Goal: Task Accomplishment & Management: Manage account settings

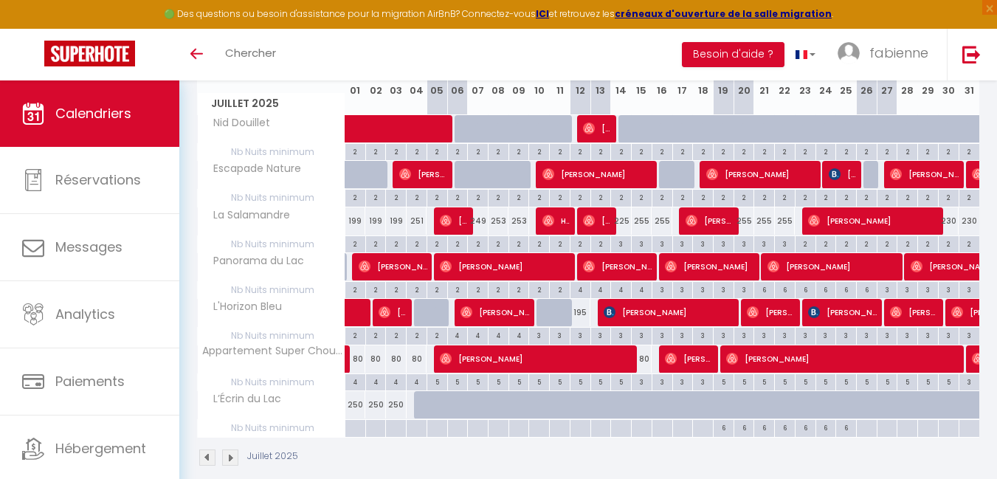
scroll to position [221, 0]
click at [231, 455] on img at bounding box center [230, 457] width 16 height 16
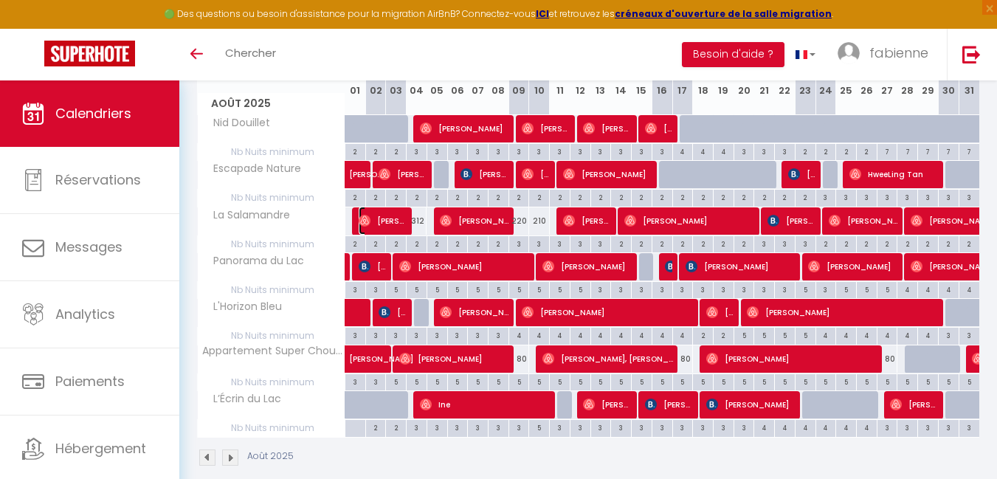
click at [388, 221] on span "[PERSON_NAME]" at bounding box center [383, 221] width 48 height 28
select select "OK"
select select "1"
select select "0"
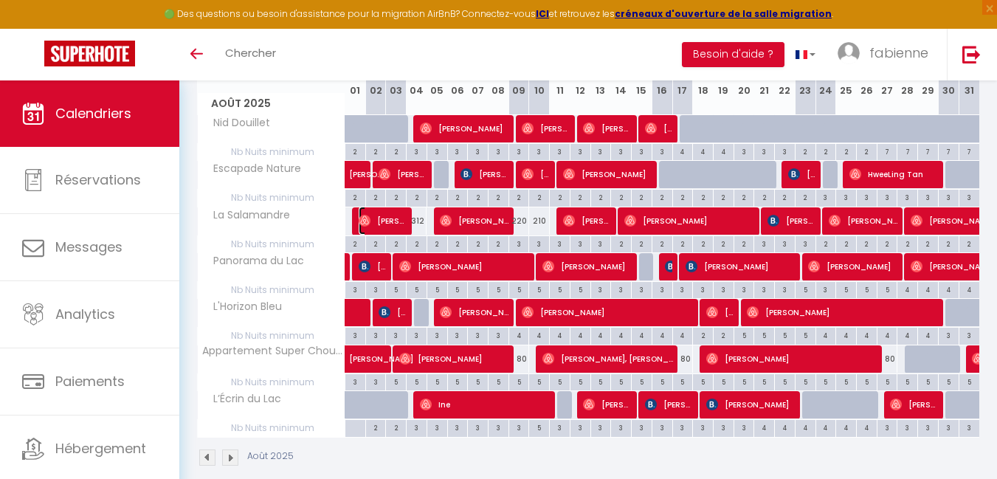
select select "1"
select select
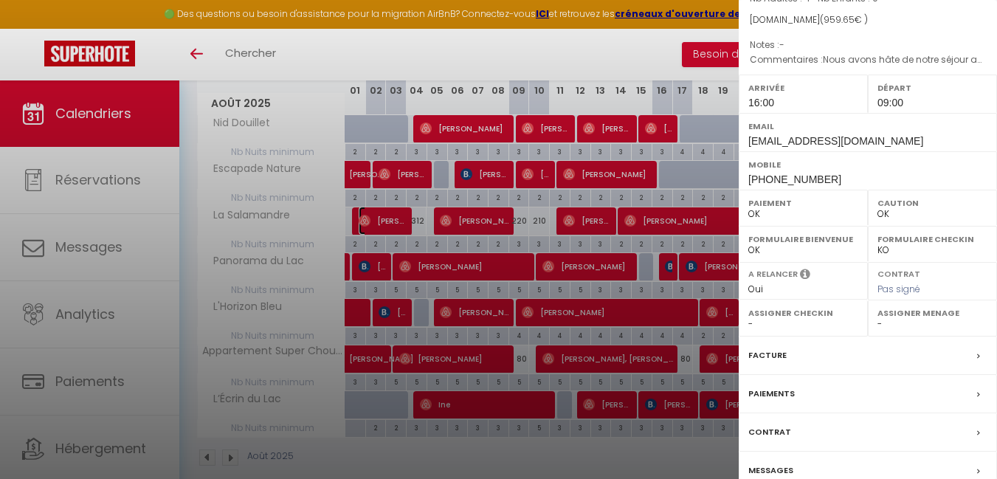
scroll to position [209, 0]
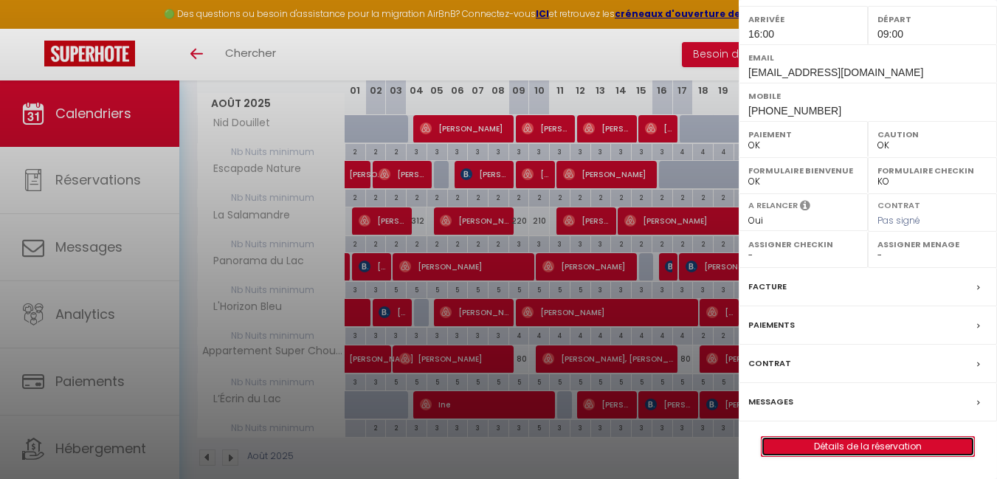
click at [869, 446] on link "Détails de la réservation" at bounding box center [867, 446] width 213 height 19
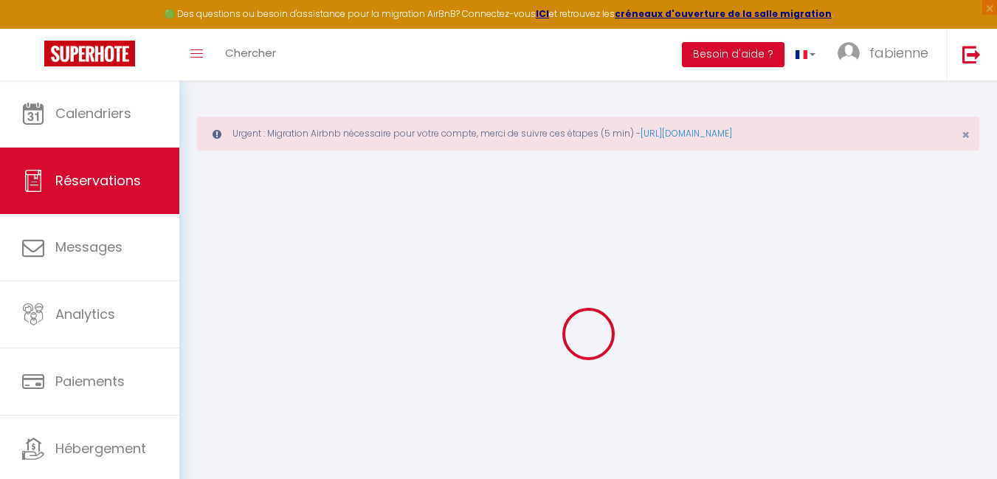
type input "[PERSON_NAME]"
type input "[EMAIL_ADDRESS][DOMAIN_NAME]"
type input "[PHONE_NUMBER]"
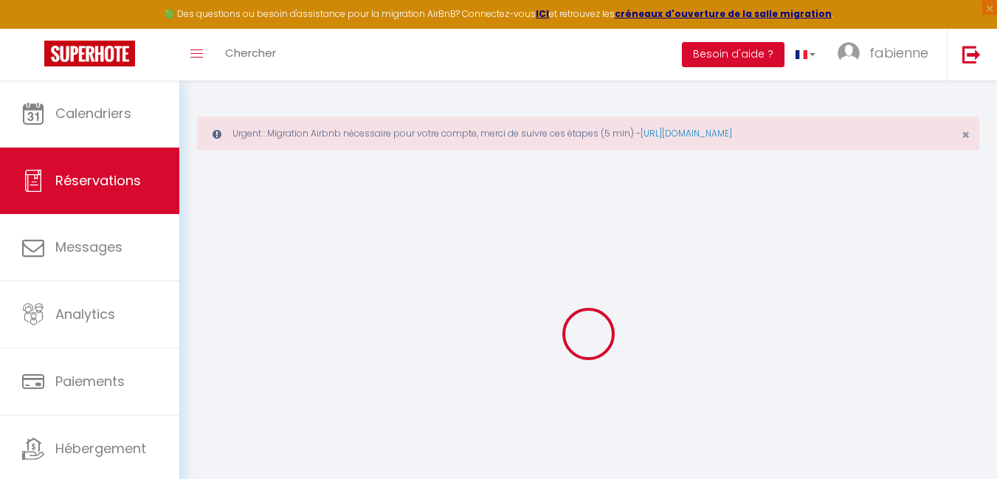
type input "[PHONE_NUMBER]"
select select
type input "33.05"
select select "57902"
select select "1"
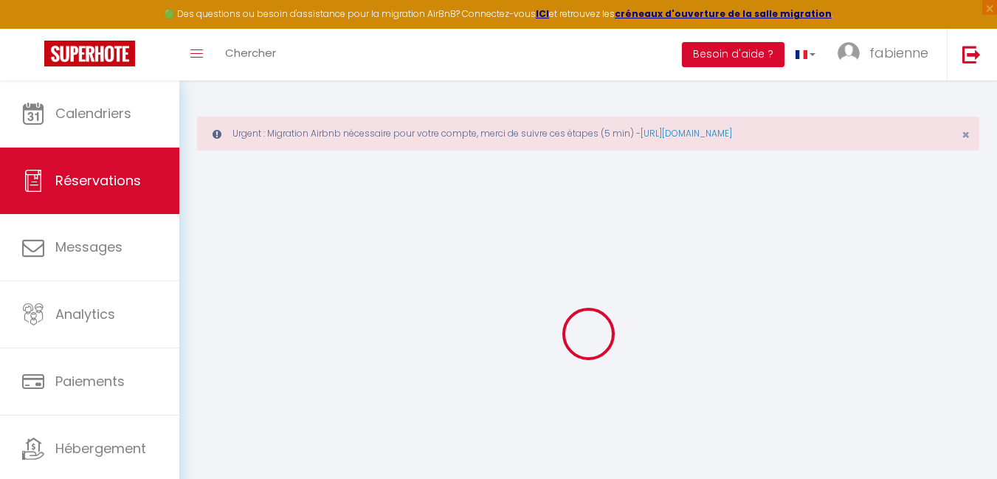
select select
type input "4"
select select "12"
select select
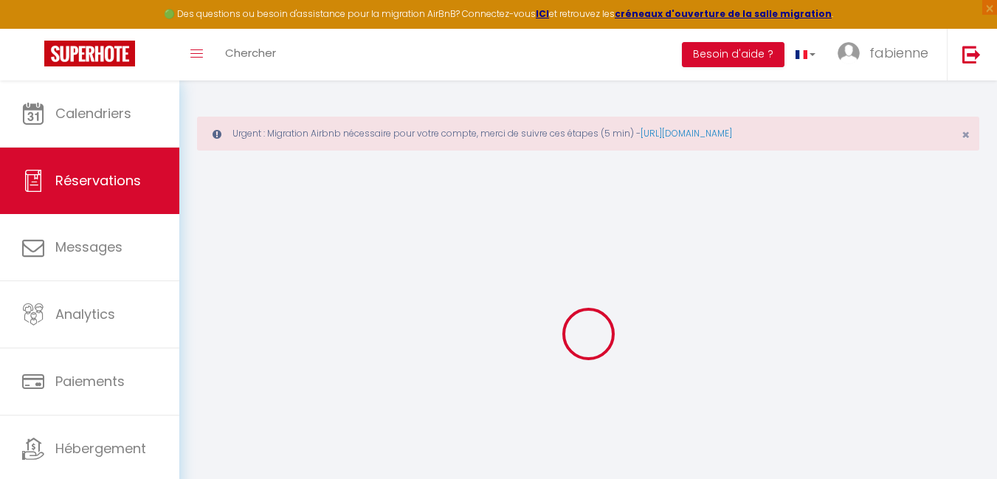
type input "833"
checkbox input "false"
type input "0"
select select "1"
type input "0"
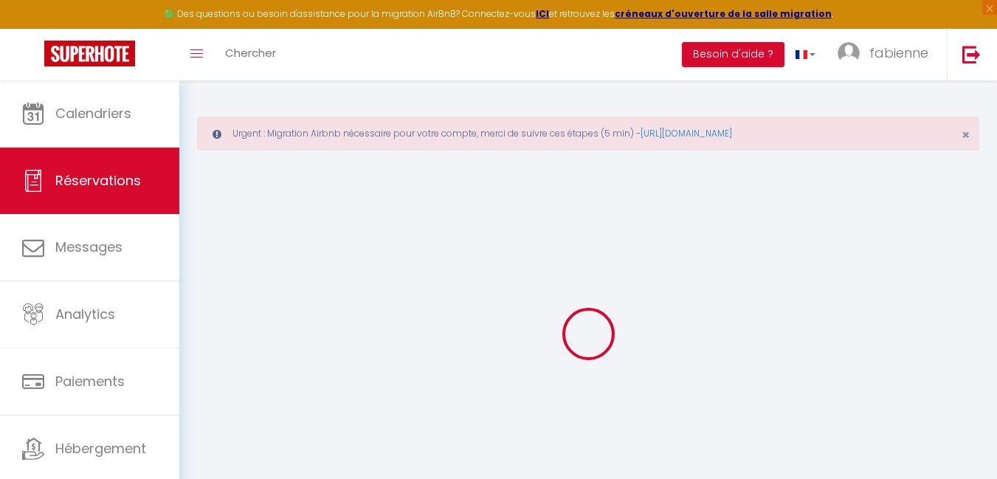
type input "0"
select select
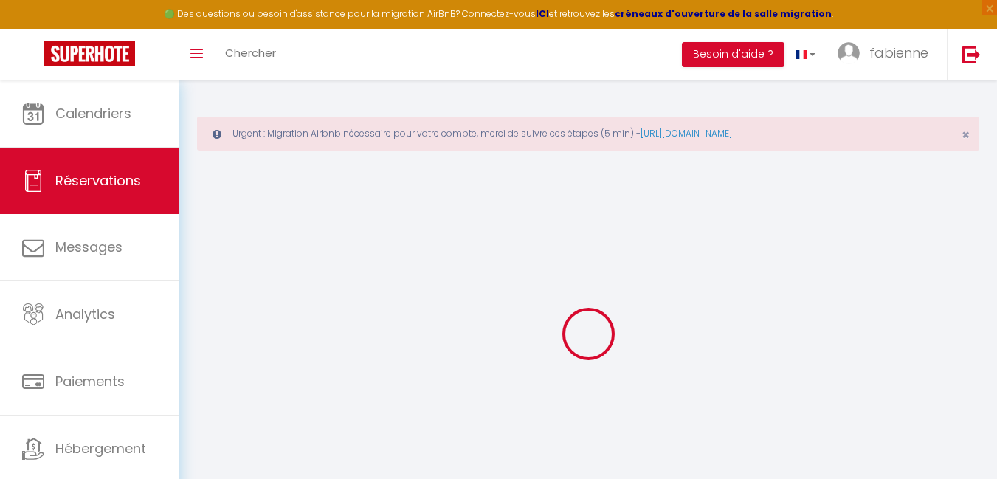
select select "15"
checkbox input "false"
select select
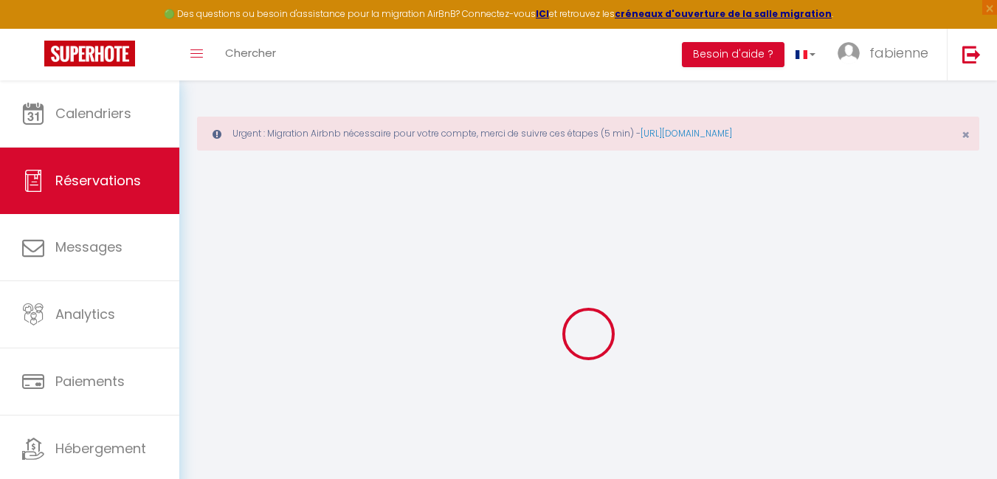
checkbox input "false"
select select
checkbox input "false"
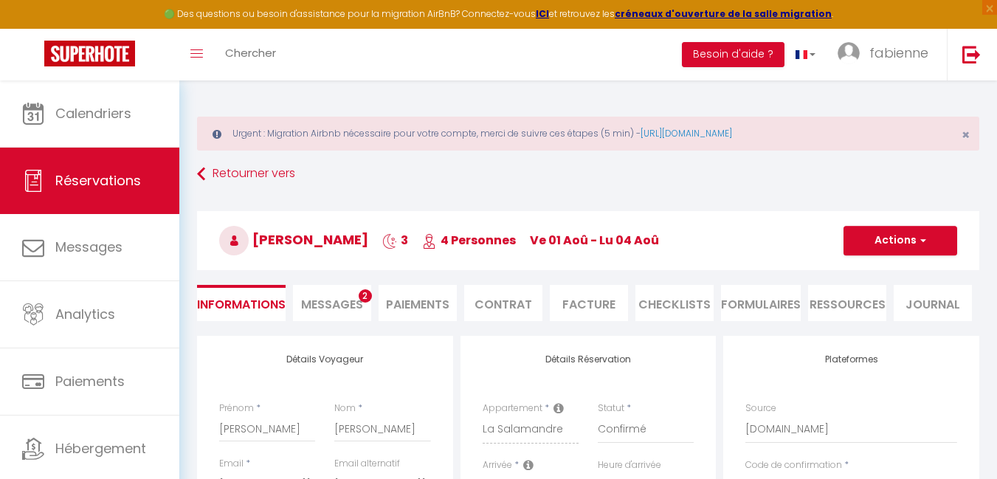
select select
checkbox input "false"
type textarea "Nous avons hâte de notre séjour au [GEOGRAPHIC_DATA]."
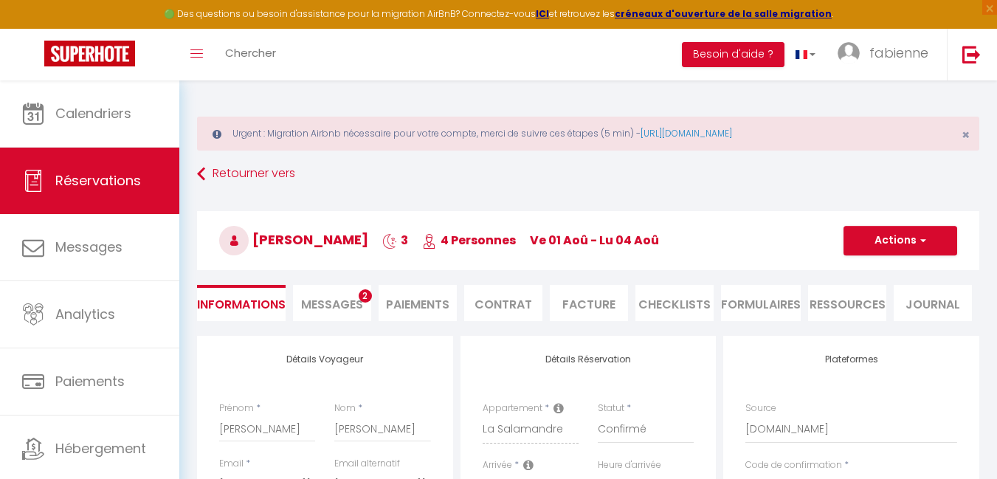
select select
type input "85"
type input "41.65"
select select
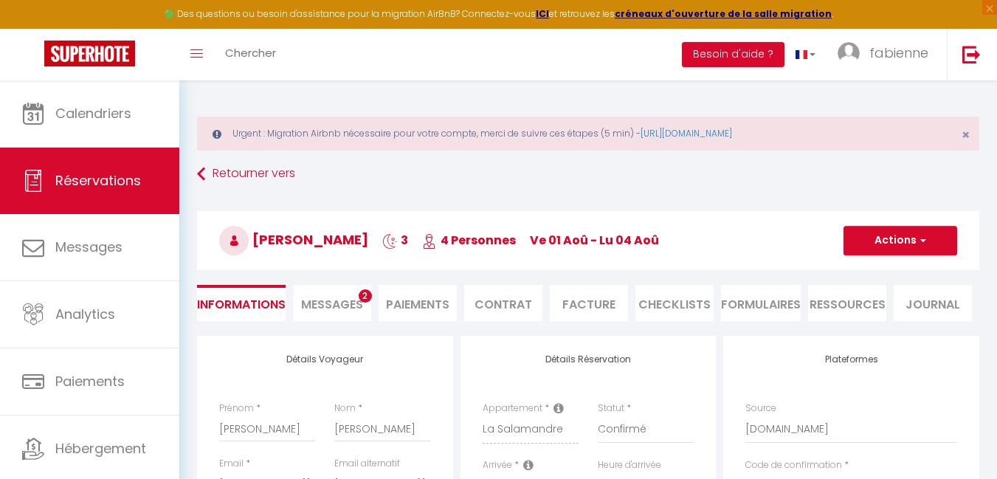
checkbox input "false"
select select
checkbox input "false"
select select "16:00"
select select "09:00"
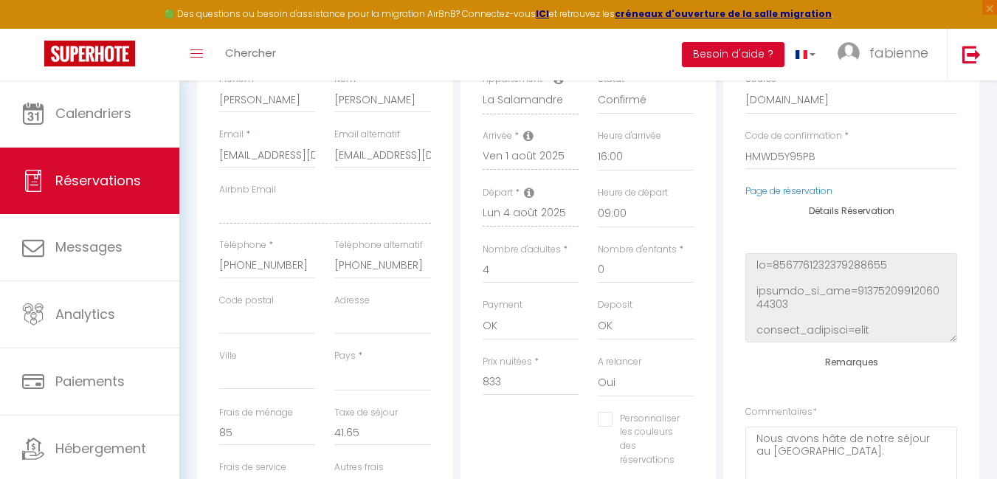
scroll to position [295, 0]
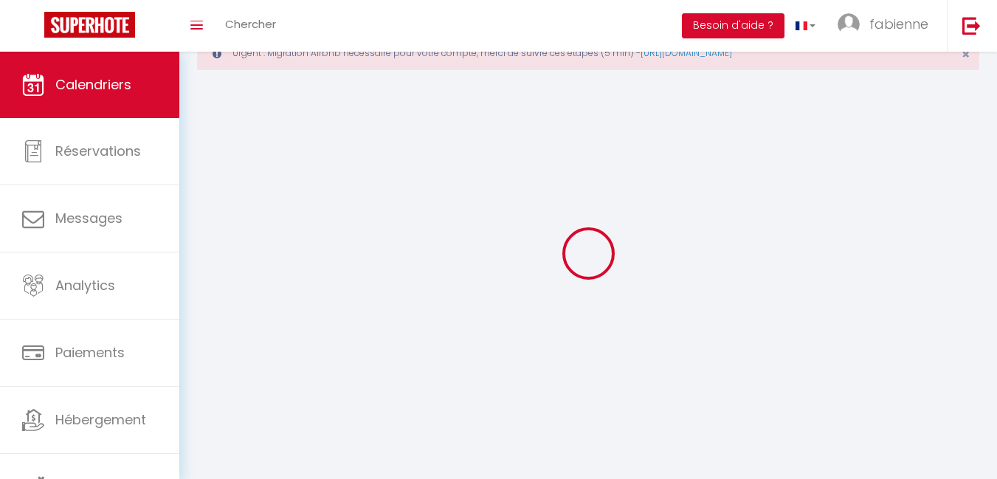
scroll to position [80, 0]
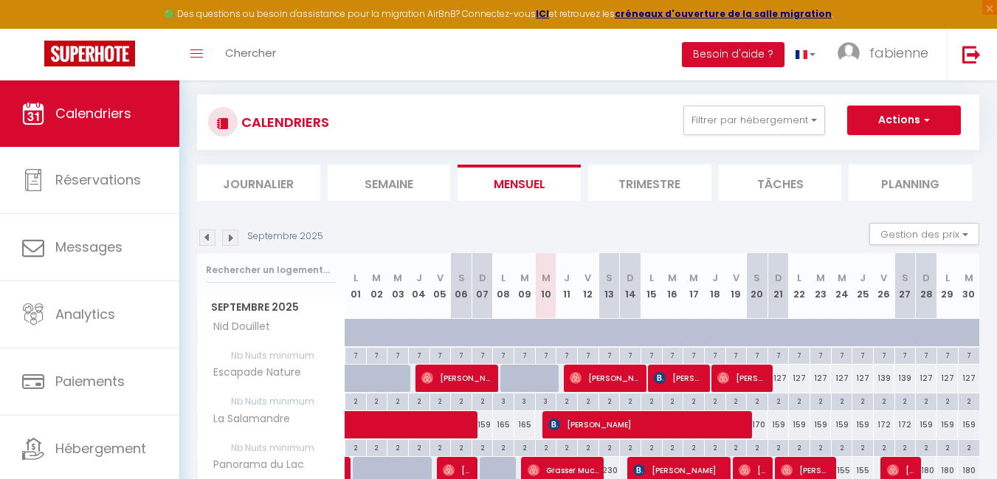
click at [208, 237] on img at bounding box center [207, 237] width 16 height 16
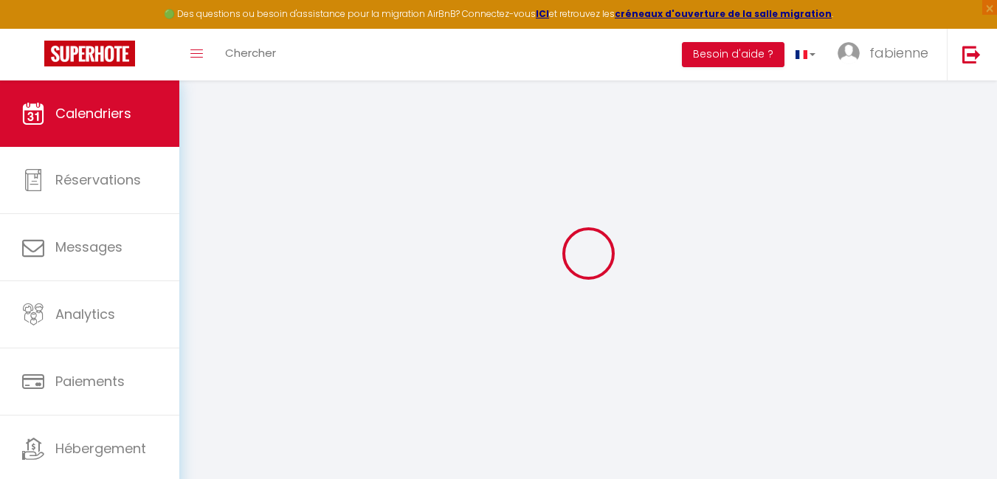
select select
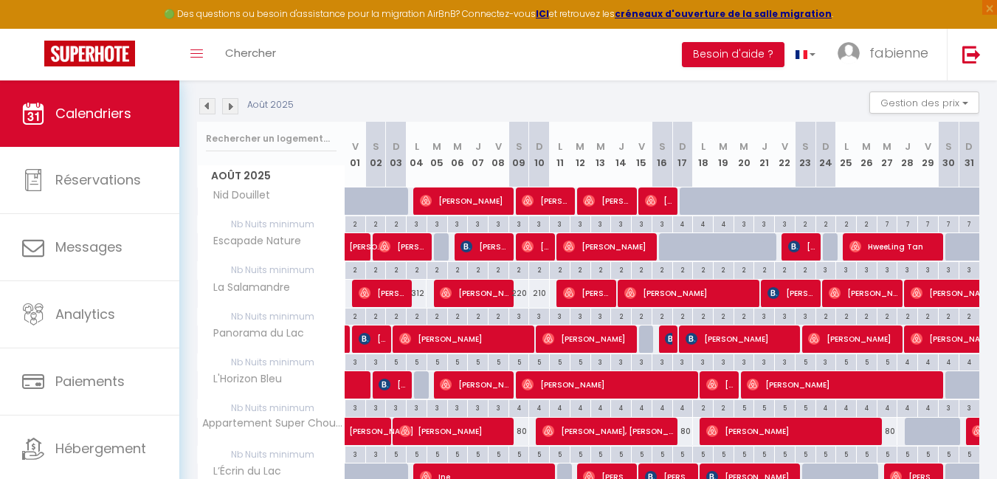
scroll to position [228, 0]
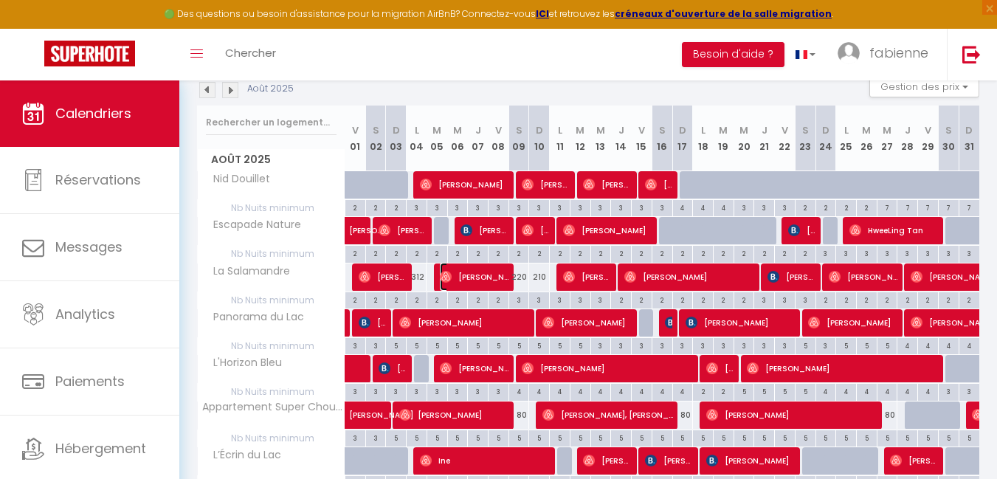
click at [491, 279] on span "[PERSON_NAME]" at bounding box center [474, 277] width 69 height 28
select select "OK"
select select "0"
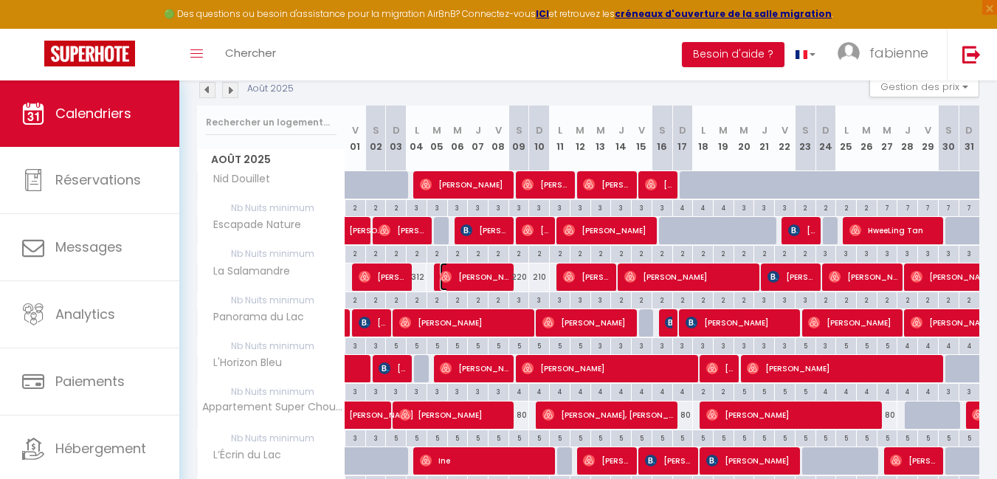
select select "1"
select select
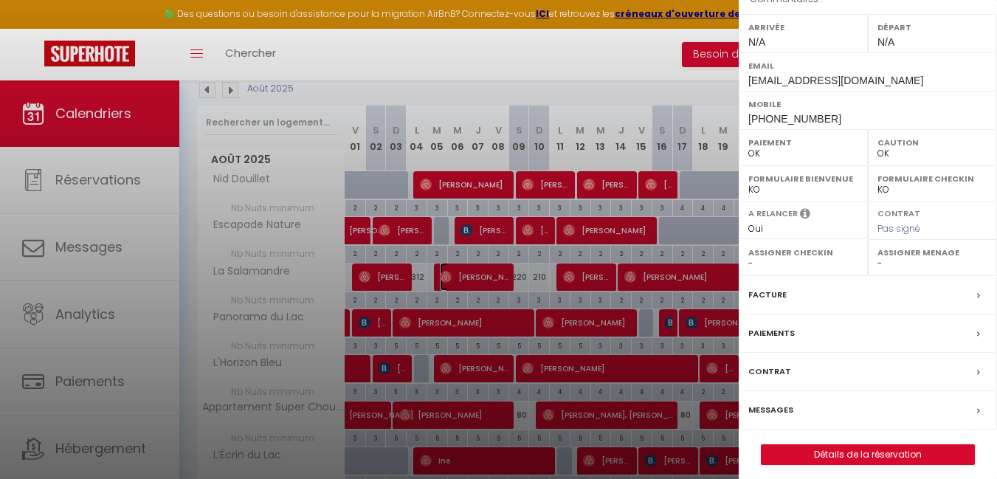
scroll to position [209, 0]
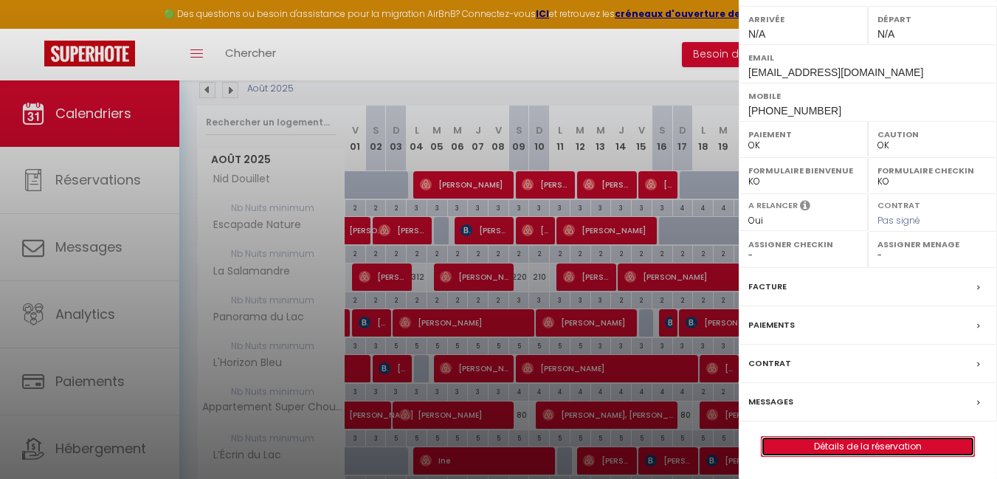
click at [855, 445] on link "Détails de la réservation" at bounding box center [867, 446] width 213 height 19
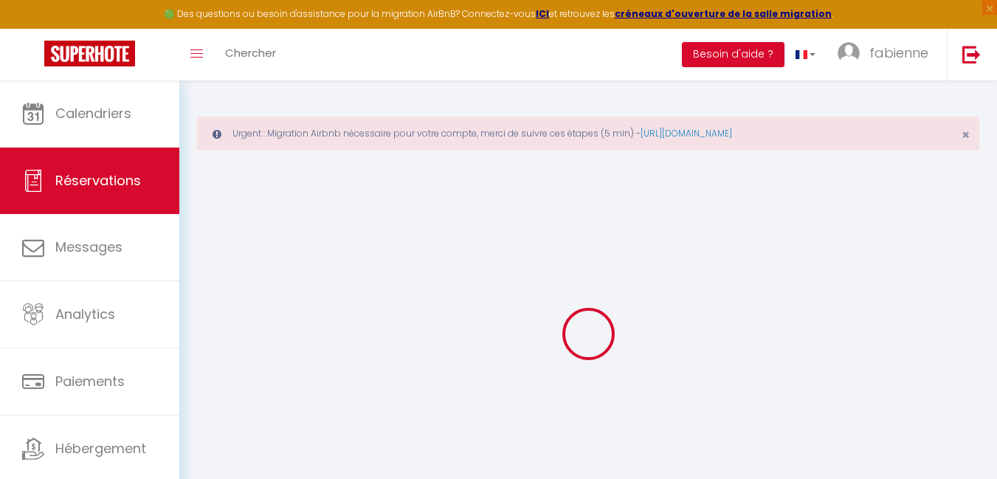
select select
checkbox input "false"
select select
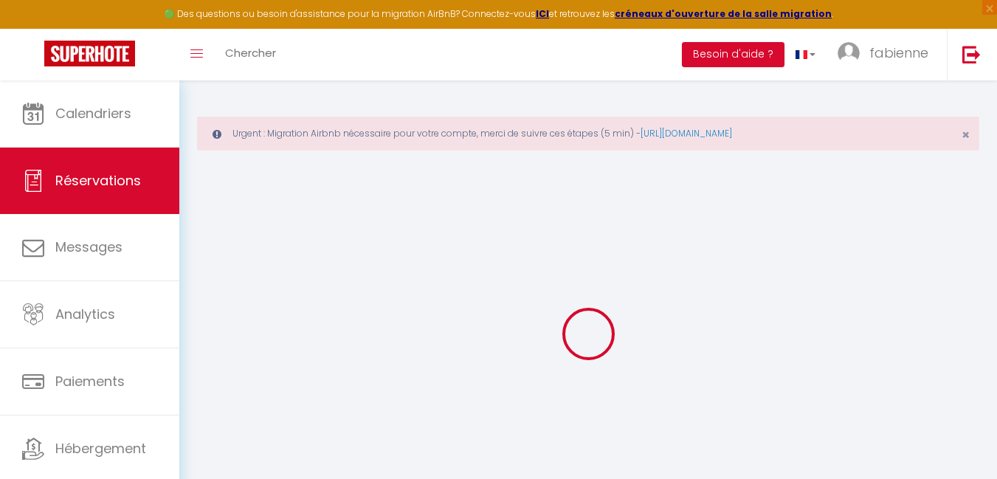
checkbox input "false"
select select
checkbox input "false"
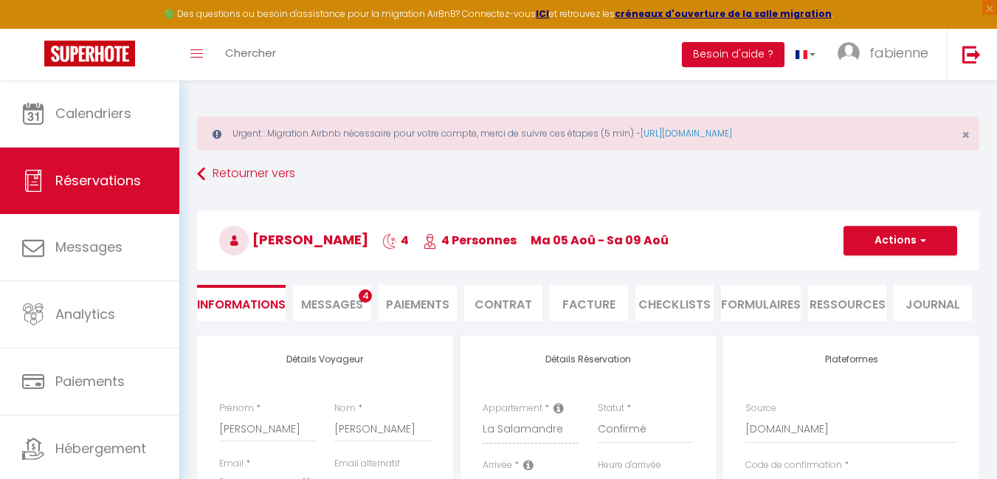
type input "85"
type input "27.63"
select select
checkbox input "false"
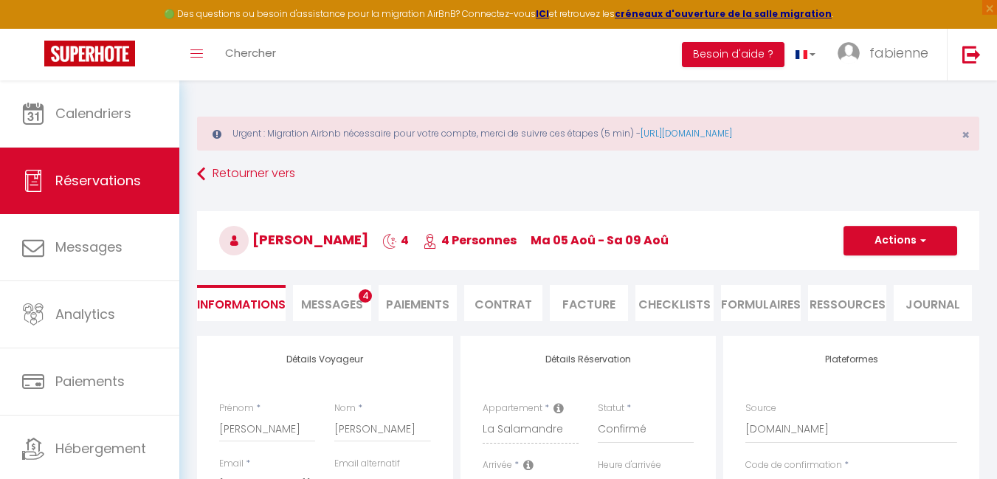
select select
drag, startPoint x: 348, startPoint y: 302, endPoint x: 338, endPoint y: 309, distance: 12.1
click at [348, 303] on span "Messages" at bounding box center [332, 304] width 62 height 17
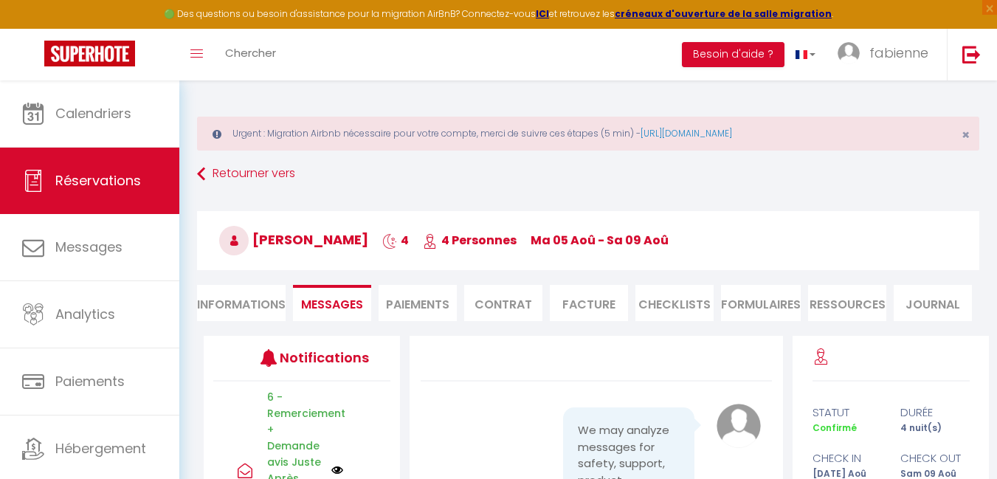
select select
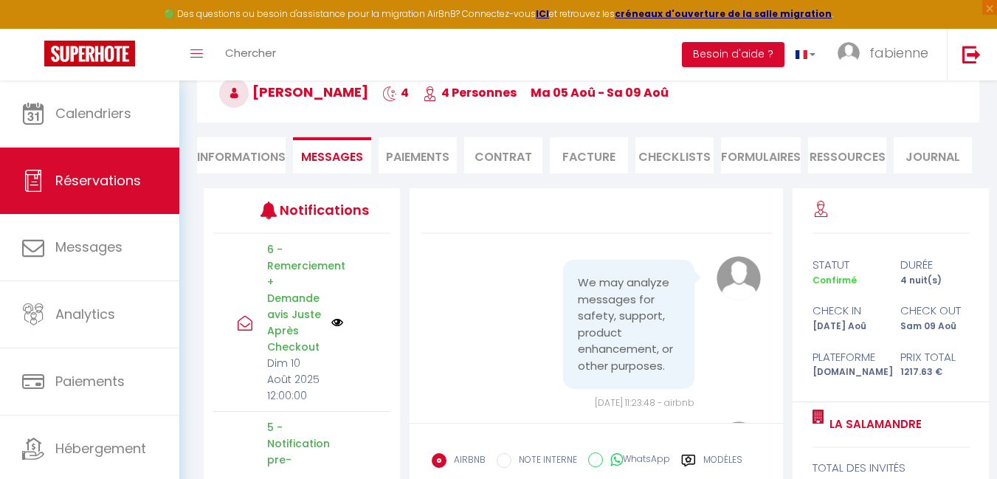
click at [227, 156] on li "Informations" at bounding box center [241, 155] width 89 height 36
select select
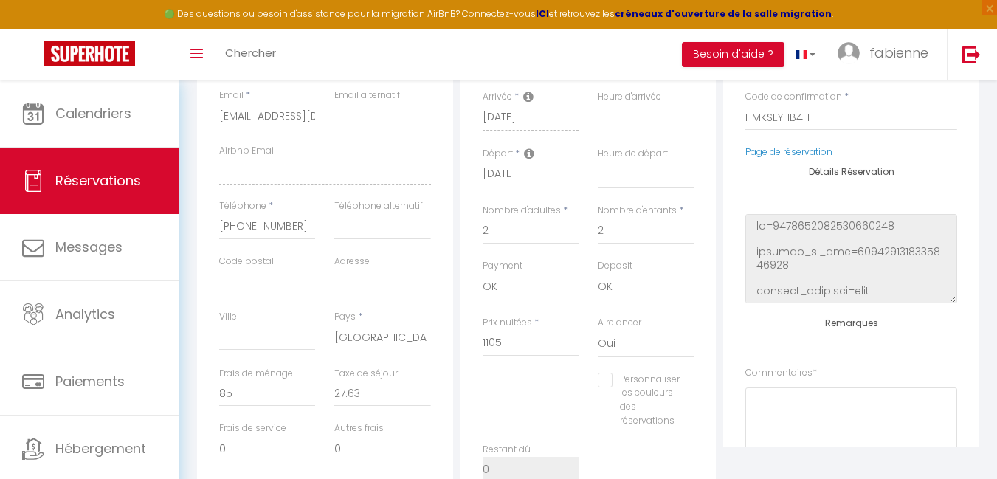
scroll to position [443, 0]
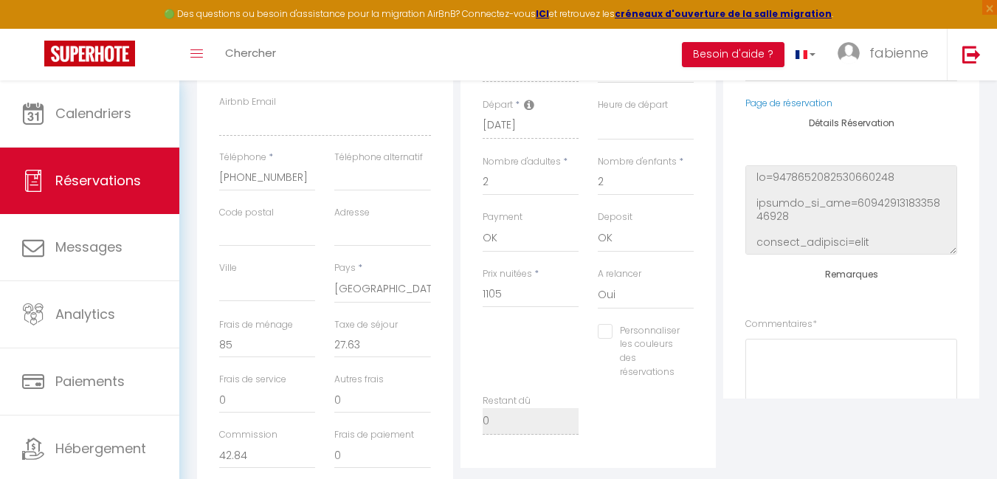
select select
checkbox input "false"
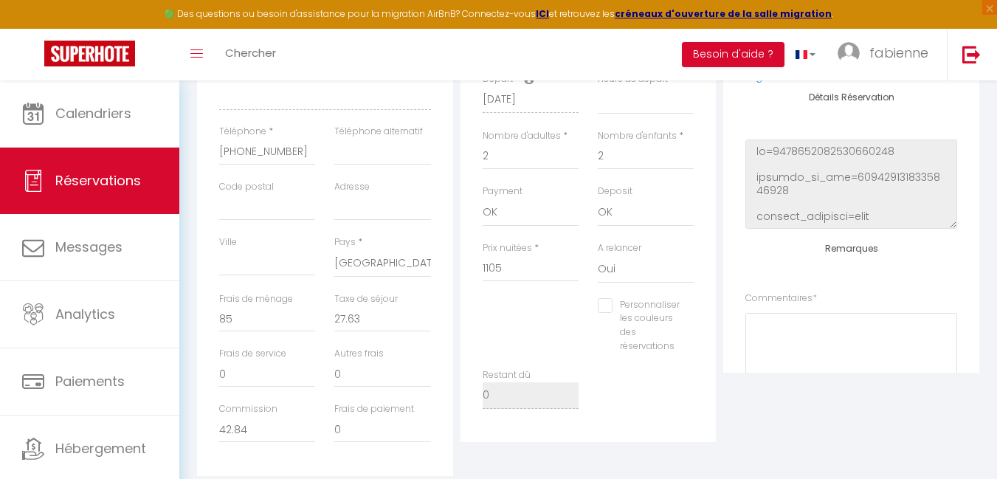
select select
checkbox input "false"
select select
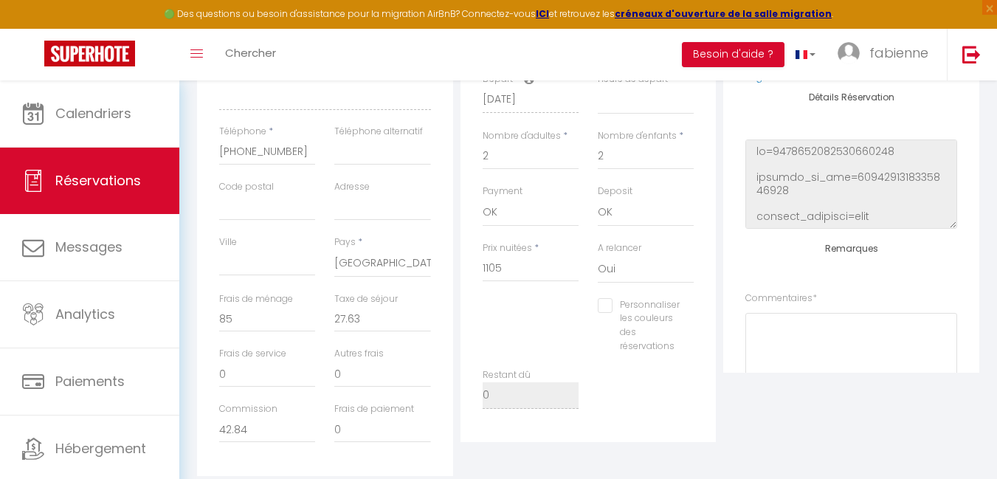
checkbox input "false"
select select
checkbox input "false"
select select
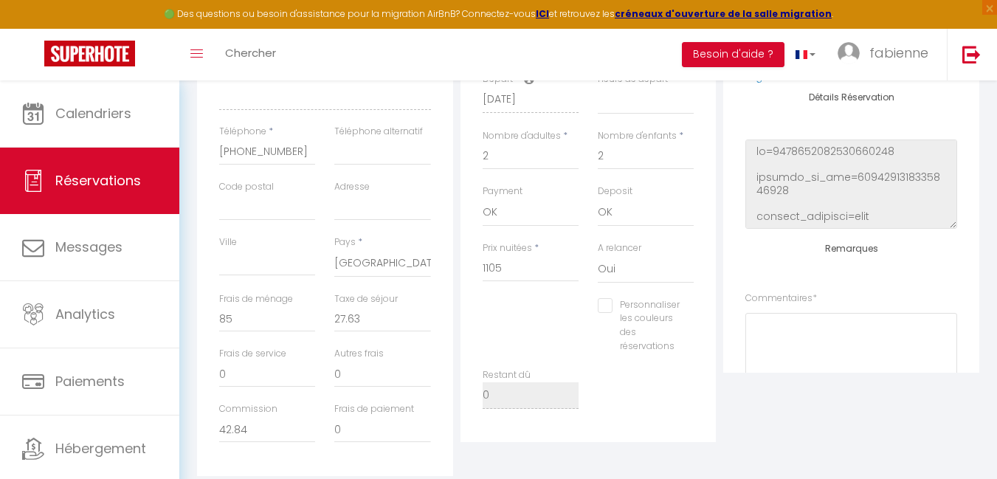
select select
checkbox input "false"
select select
checkbox input "false"
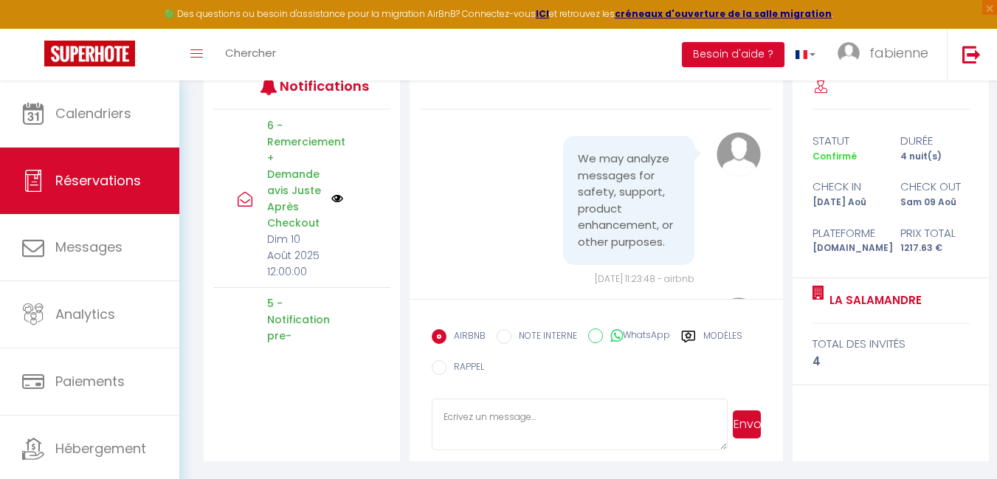
scroll to position [148, 0]
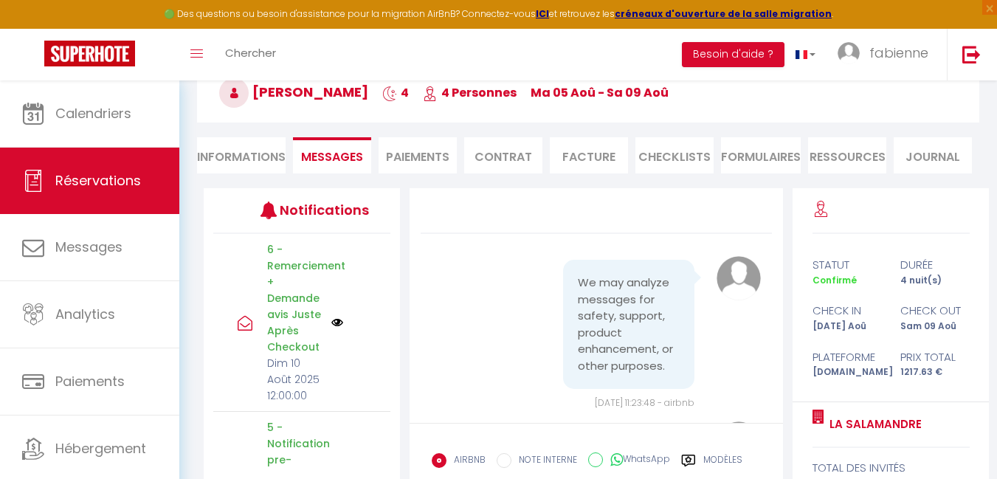
select select
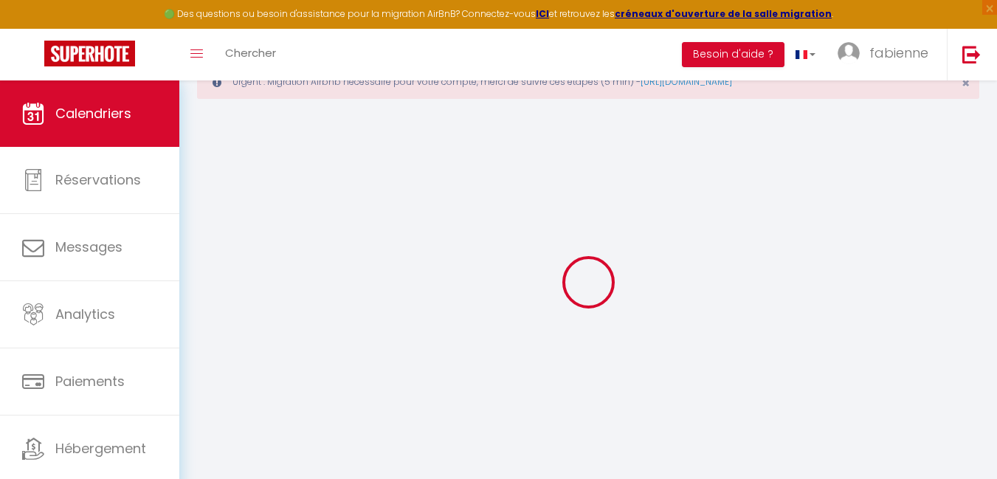
scroll to position [80, 0]
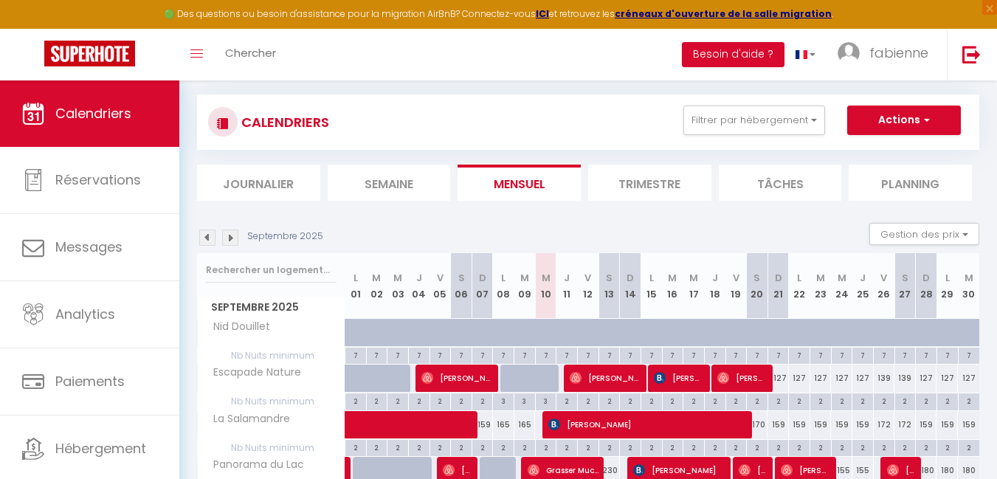
click at [207, 236] on img at bounding box center [207, 237] width 16 height 16
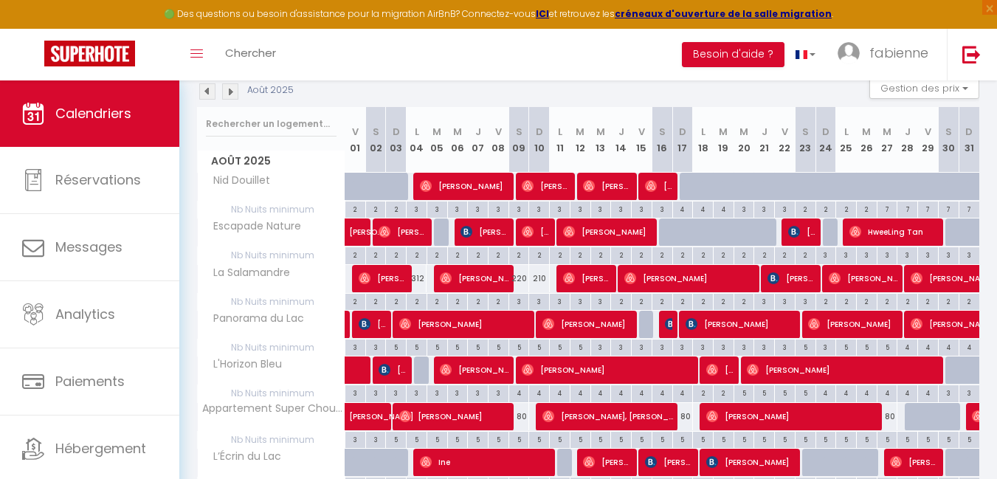
scroll to position [228, 0]
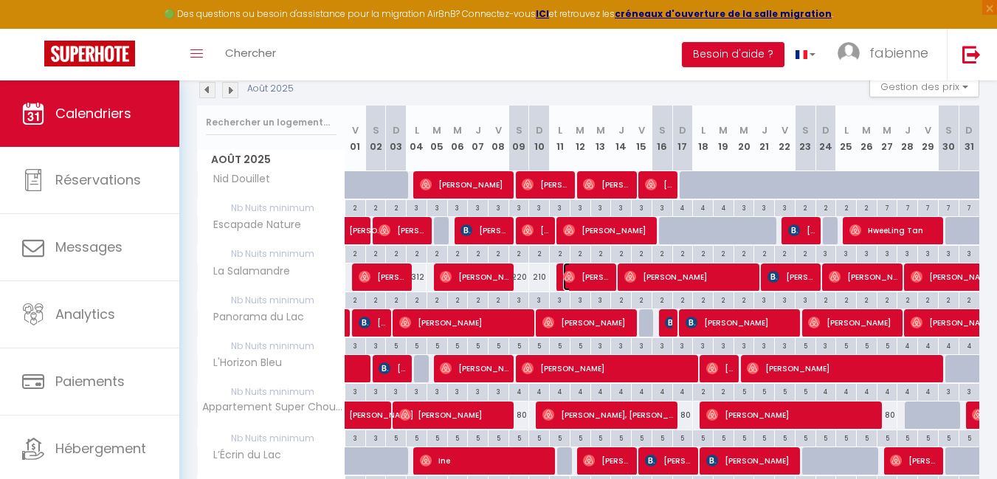
click at [593, 278] on span "[PERSON_NAME]" at bounding box center [587, 277] width 48 height 28
select select "OK"
select select "1"
select select "0"
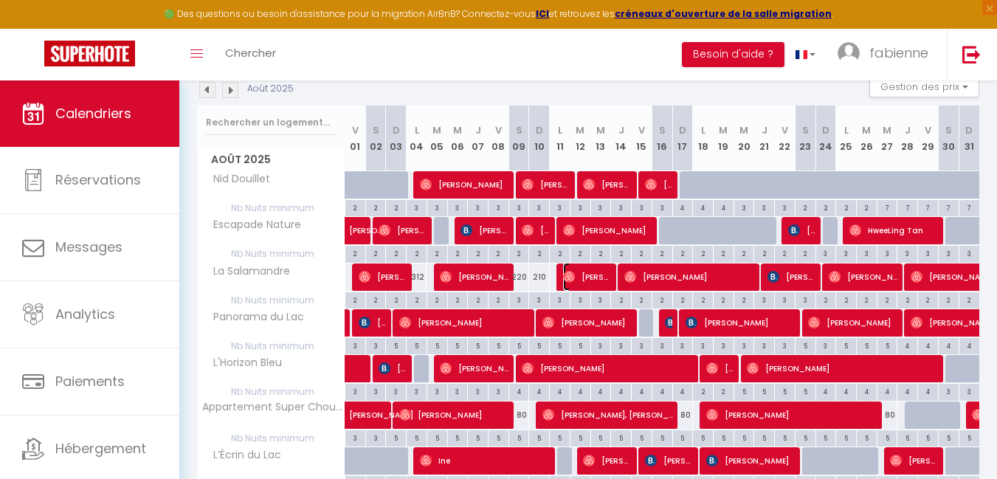
select select "1"
select select
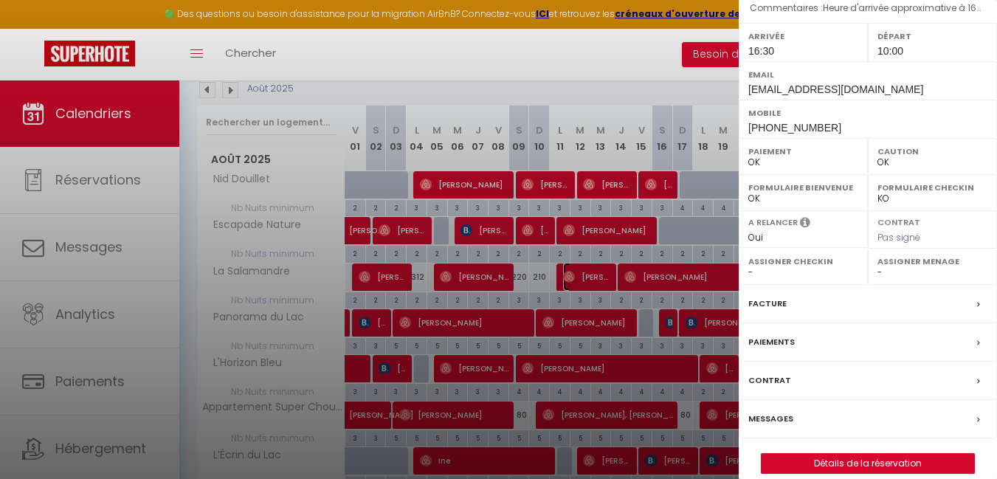
scroll to position [232, 0]
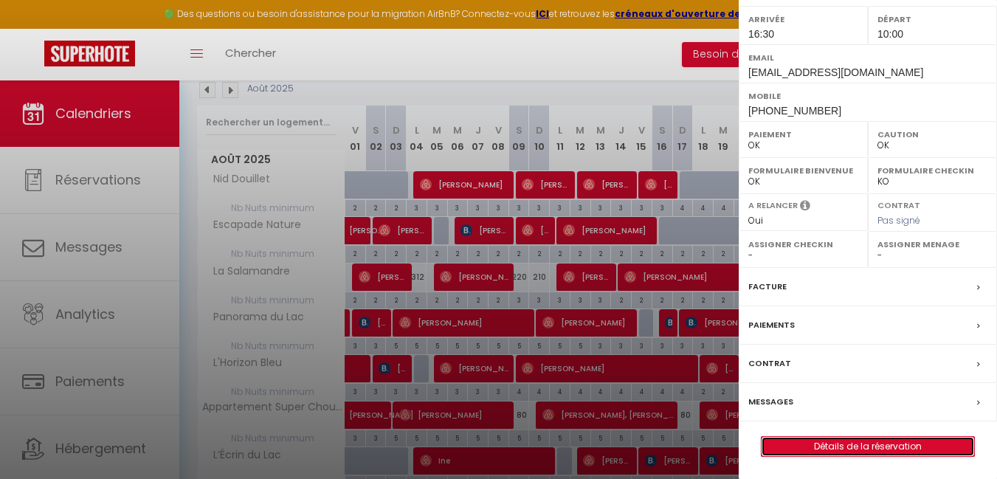
click at [868, 446] on link "Détails de la réservation" at bounding box center [867, 446] width 213 height 19
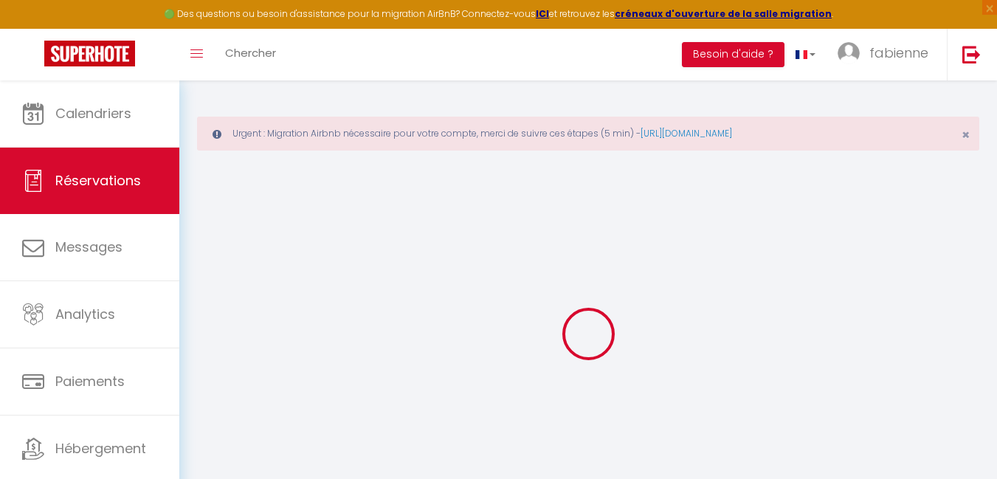
type input "Amandine"
type input "[PERSON_NAME]"
type input "[EMAIL_ADDRESS][DOMAIN_NAME]"
type input "[PHONE_NUMBER]"
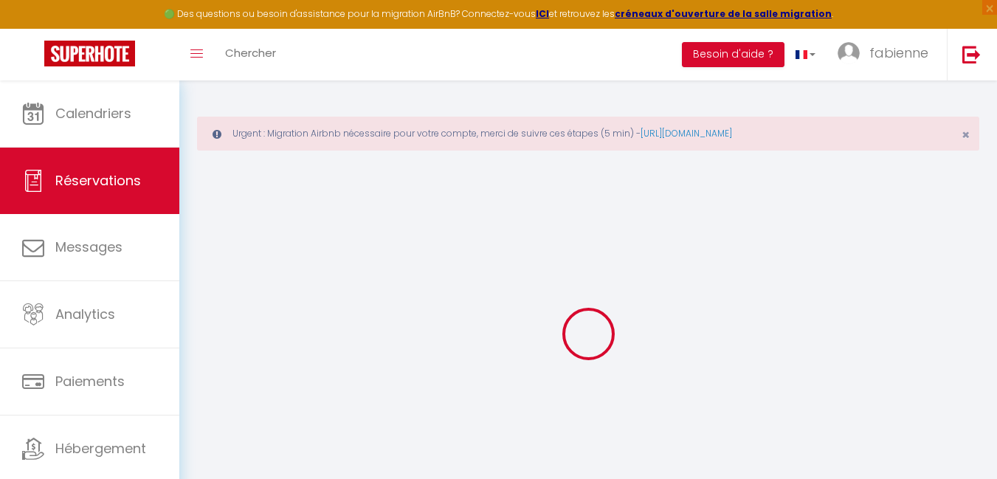
type input "[PHONE_NUMBER]"
select select
type input "21.41"
select select "57902"
select select "1"
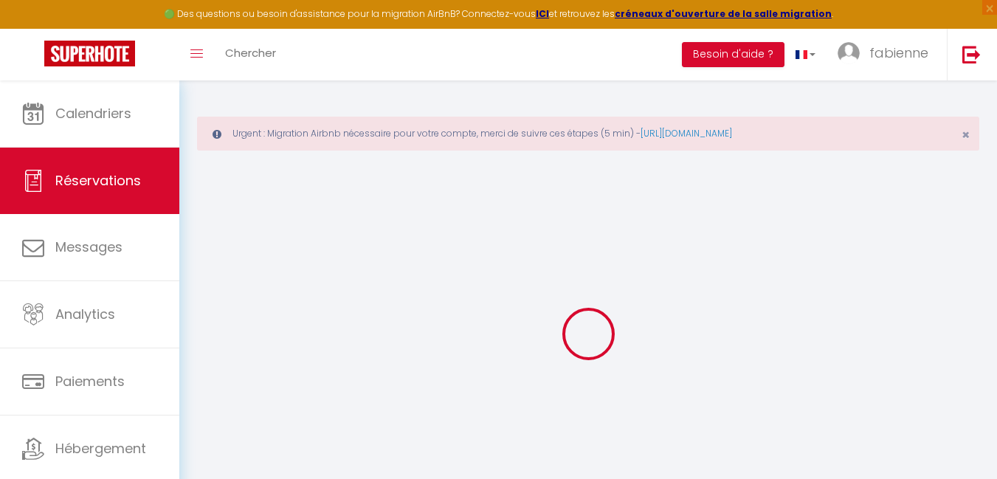
select select
type input "2"
select select "12"
select select
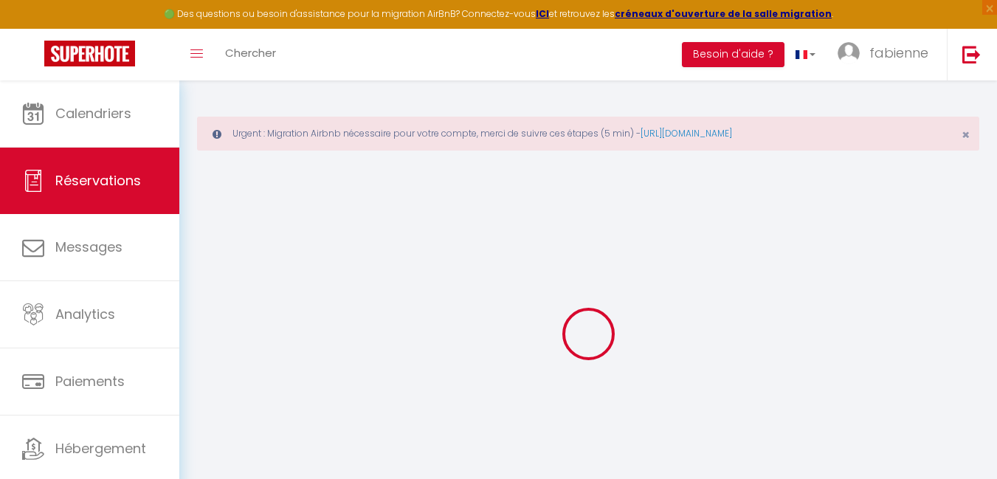
type input "504.51"
checkbox input "false"
type input "0"
select select "1"
type input "0"
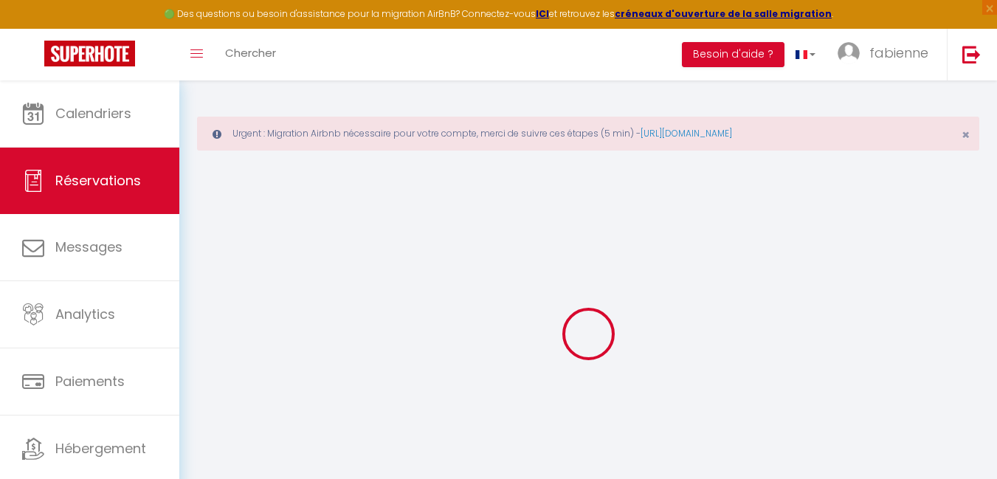
type input "0"
select select
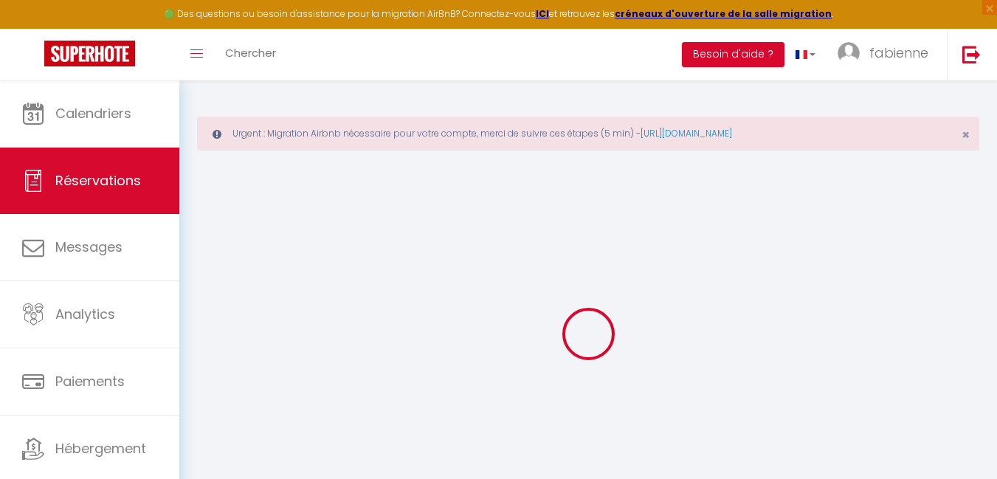
select select "15"
checkbox input "false"
select select
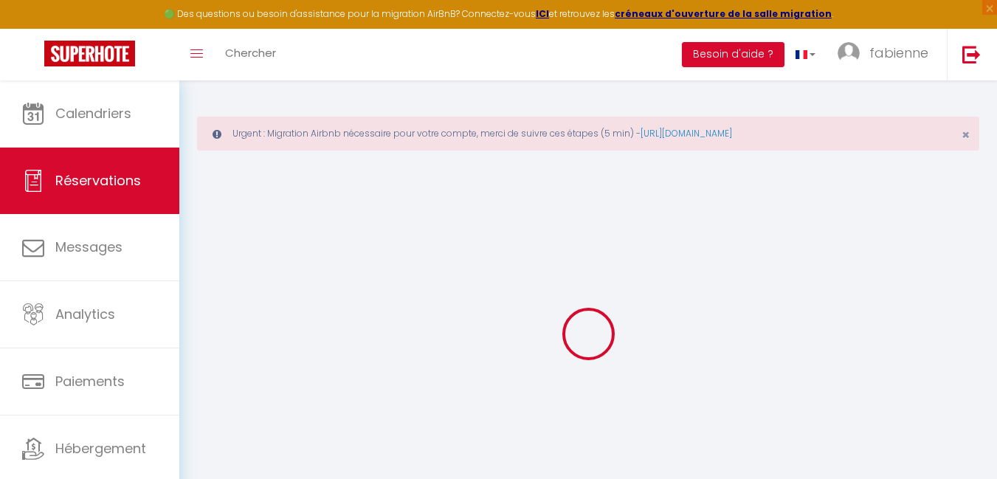
checkbox input "false"
select select
checkbox input "false"
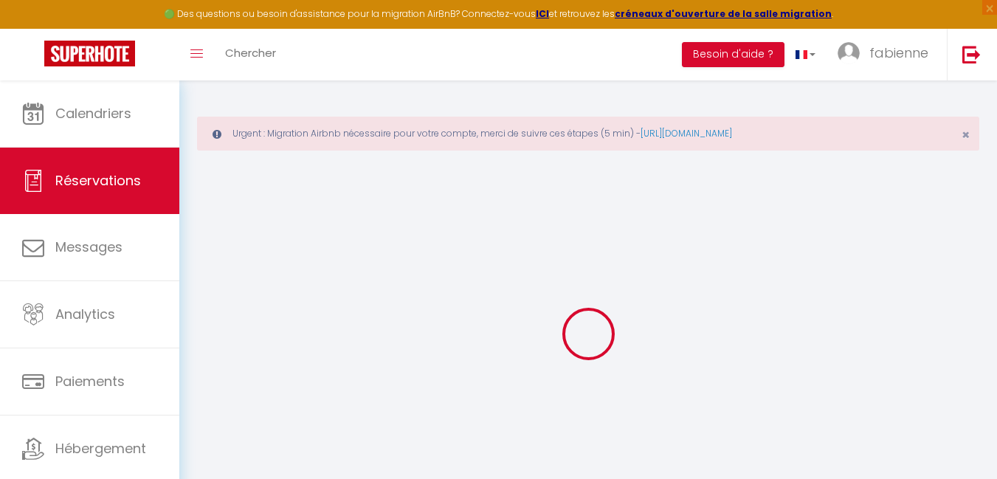
type textarea "Heure d'arrivée approximative à 16h30"
type textarea "Prévoir un lit bébé + matelas + chaise haute"
select select
type input "90"
type input "24"
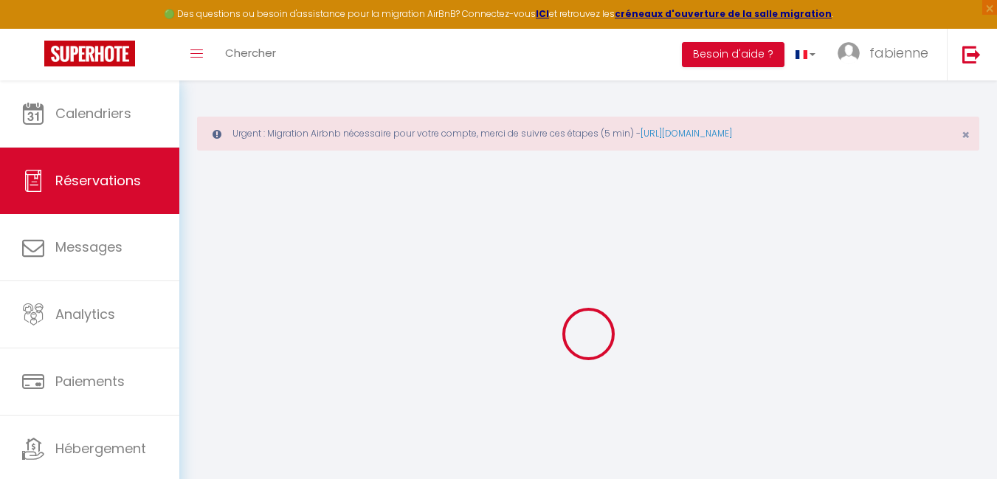
select select
checkbox input "false"
select select
checkbox input "false"
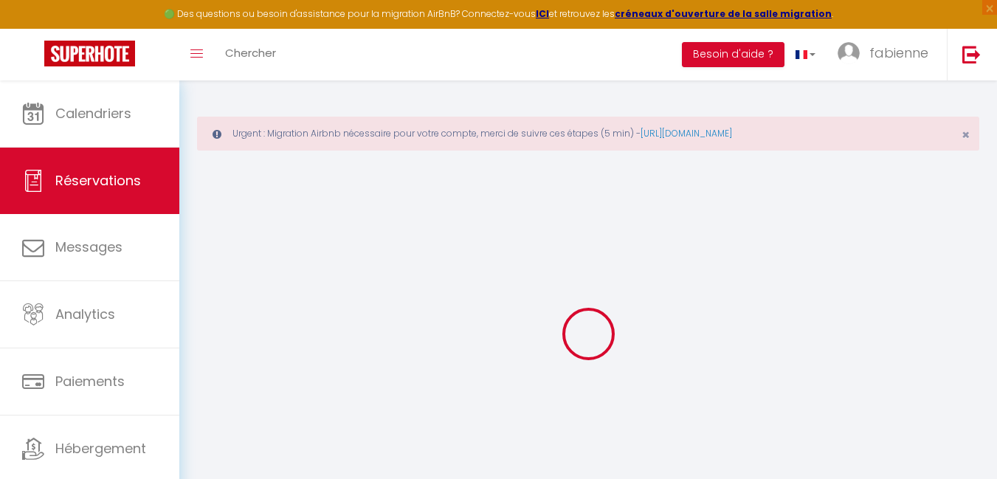
select select "16:30"
select select "10:00"
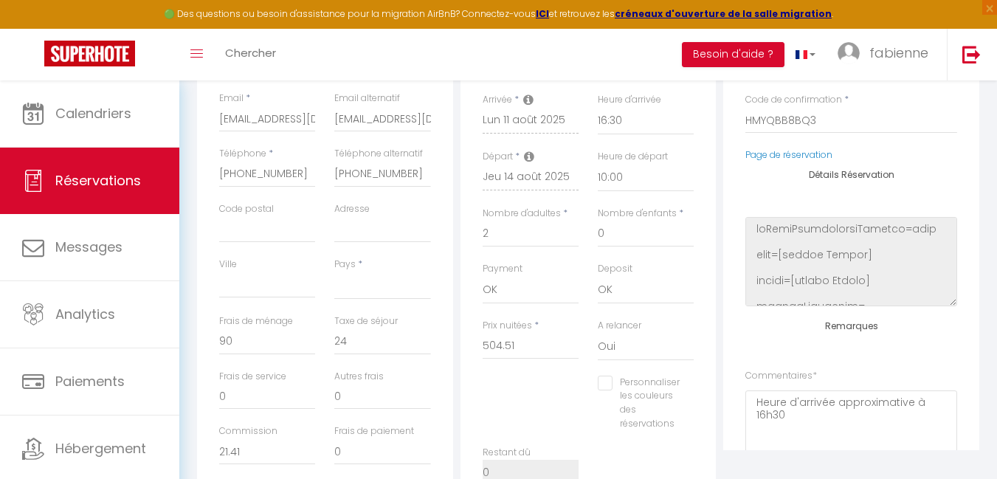
scroll to position [443, 0]
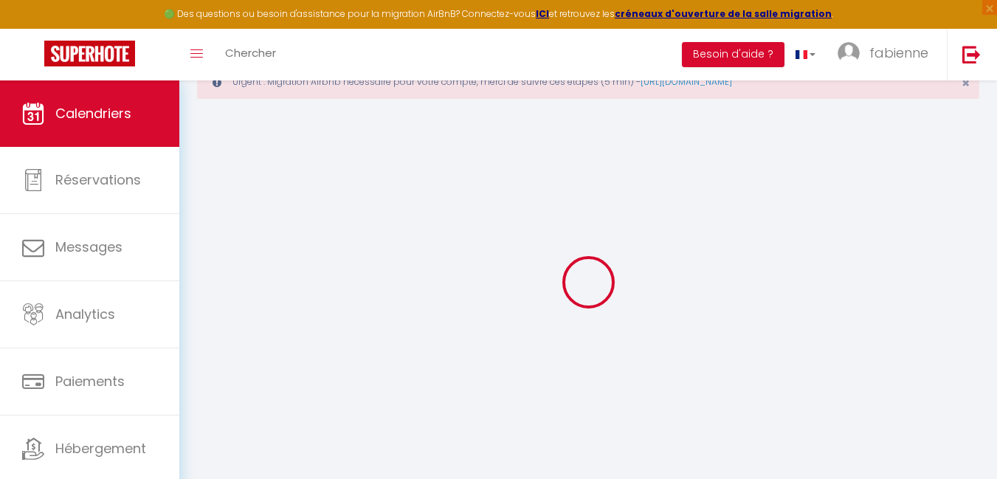
scroll to position [80, 0]
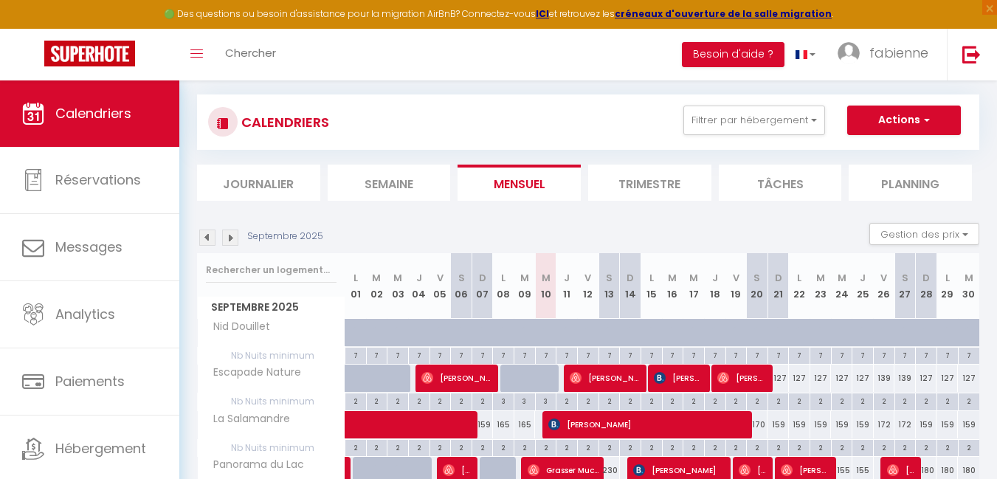
click at [208, 241] on img at bounding box center [207, 237] width 16 height 16
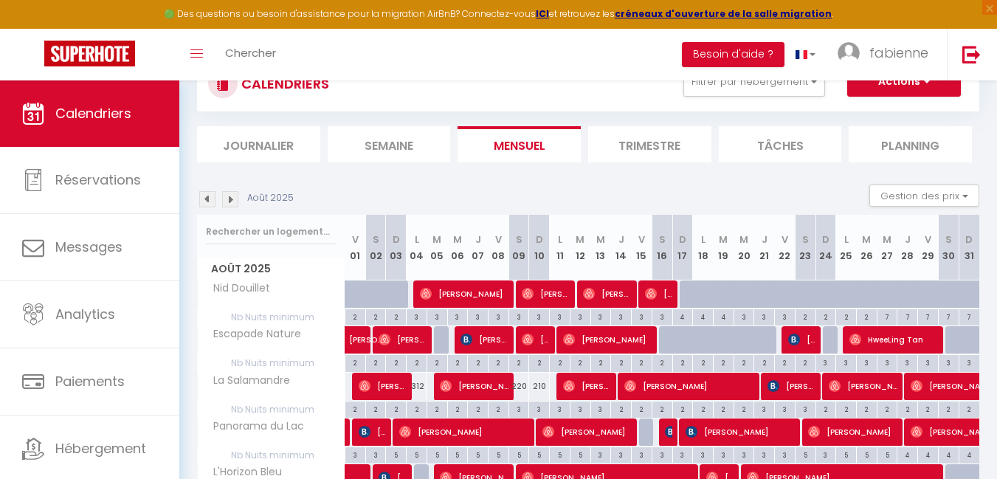
scroll to position [154, 0]
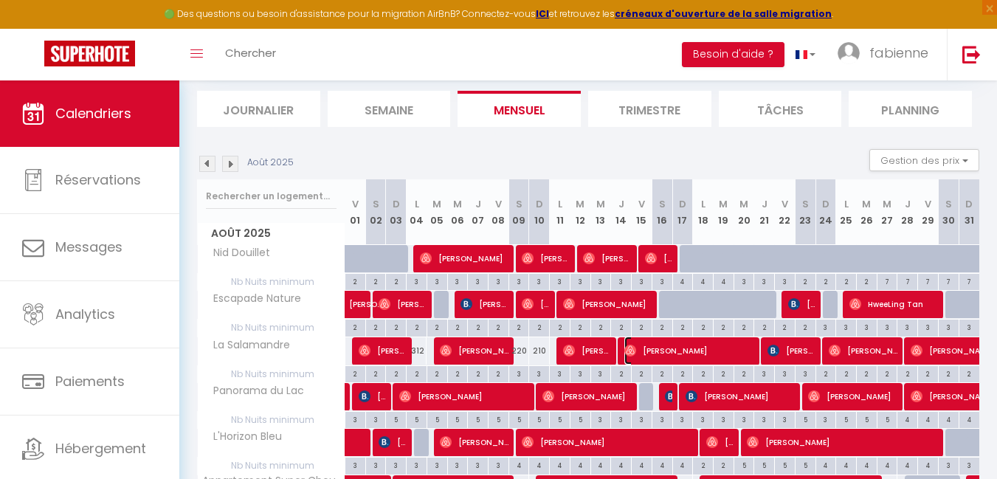
click at [701, 350] on span "[PERSON_NAME]" at bounding box center [689, 350] width 131 height 28
select select "OK"
select select "1"
select select "0"
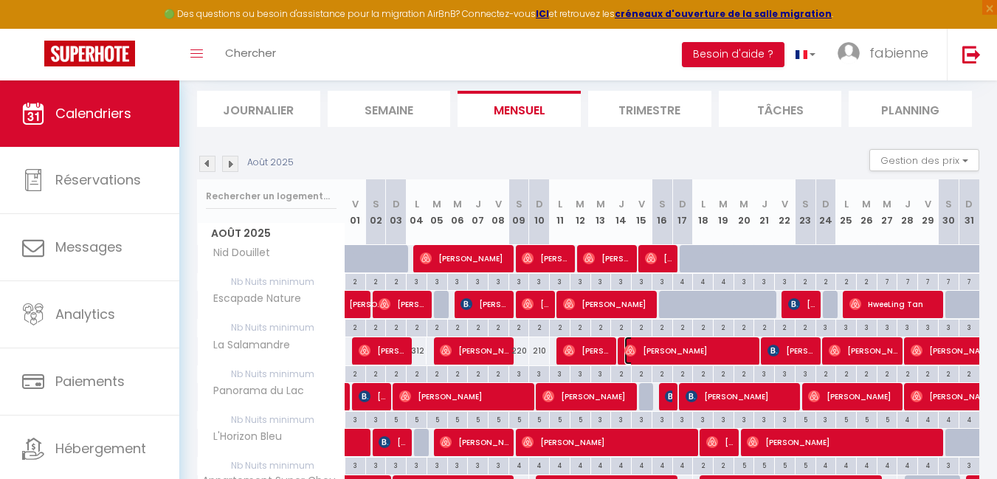
select select "1"
select select
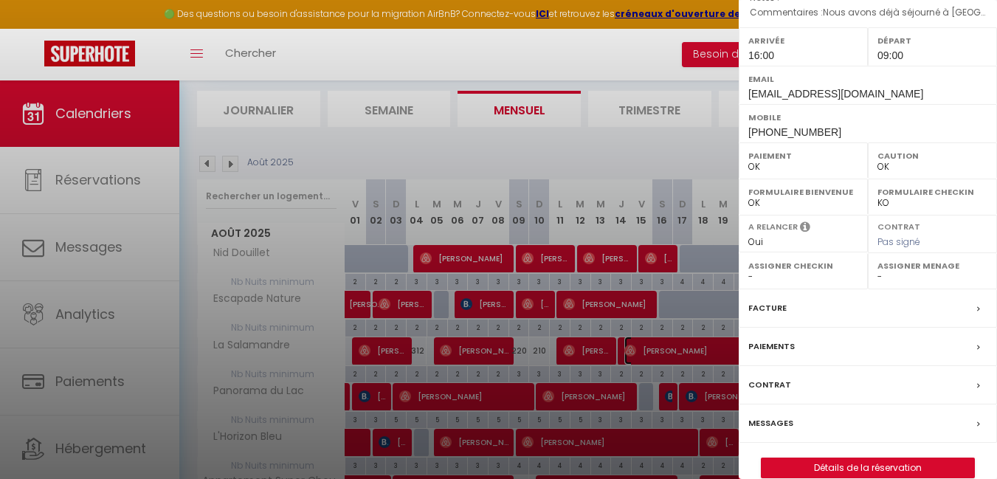
scroll to position [209, 0]
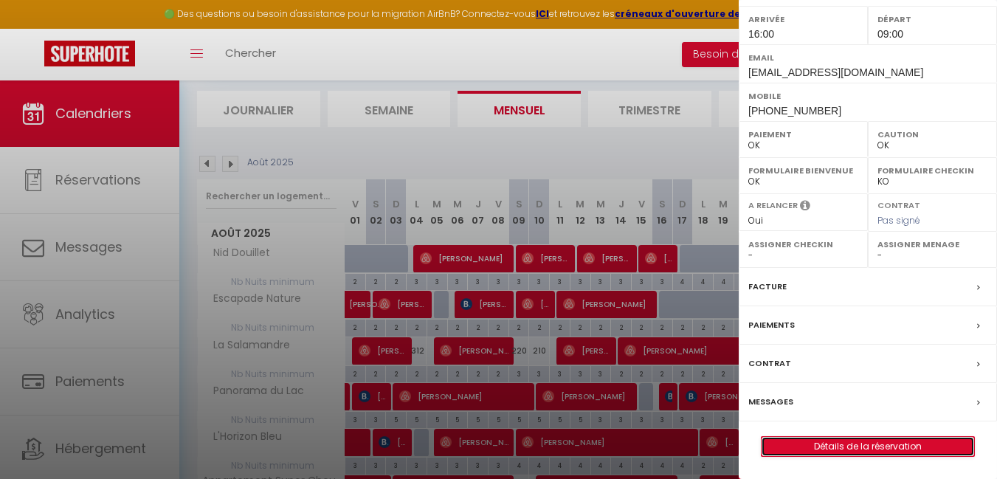
click at [869, 441] on link "Détails de la réservation" at bounding box center [867, 446] width 213 height 19
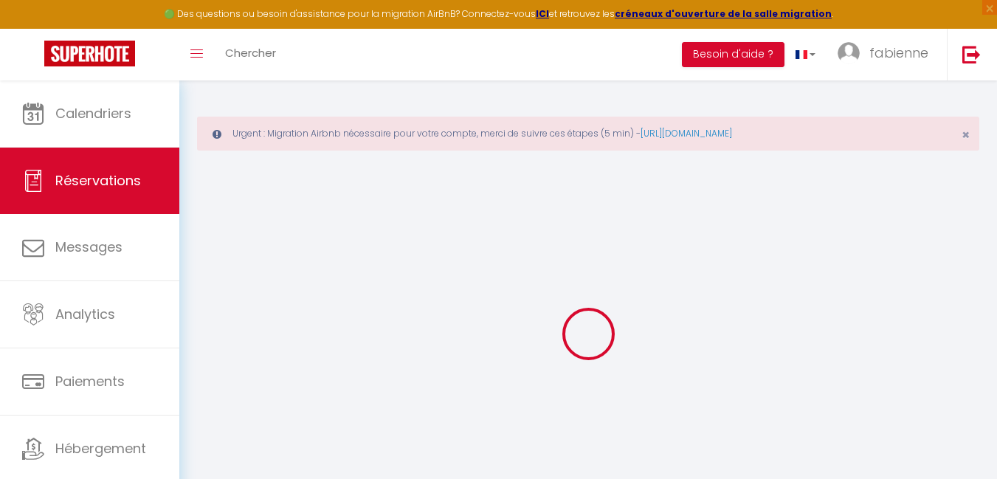
type input "Cole"
type input "[PERSON_NAME]"
type input "[EMAIL_ADDRESS][DOMAIN_NAME]"
type input "[PHONE_NUMBER]"
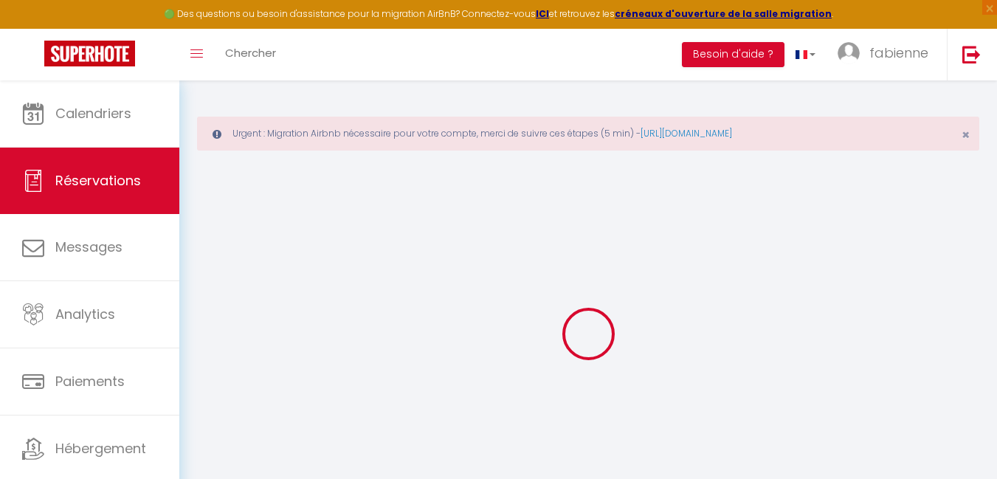
type input "[PHONE_NUMBER]"
select select "FR"
type input "70.54"
select select "57902"
select select "1"
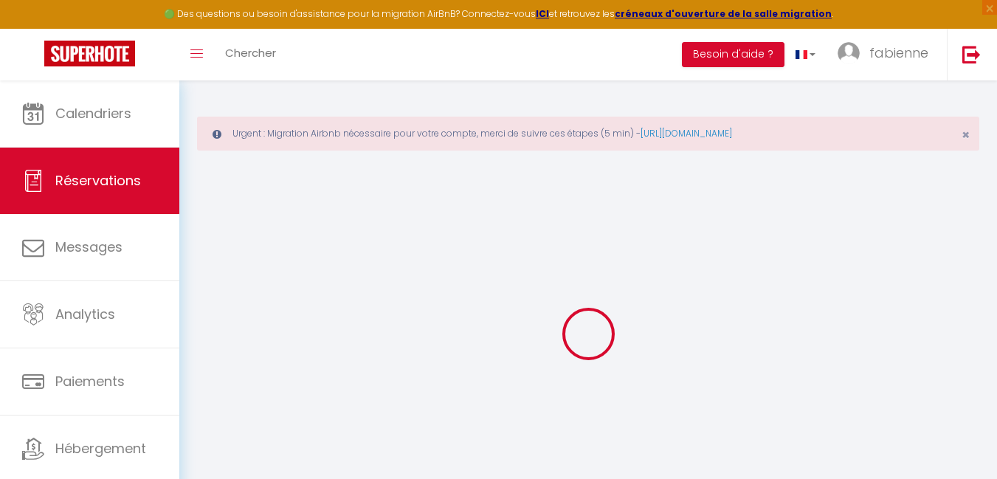
select select
type input "3"
type input "1"
select select "12"
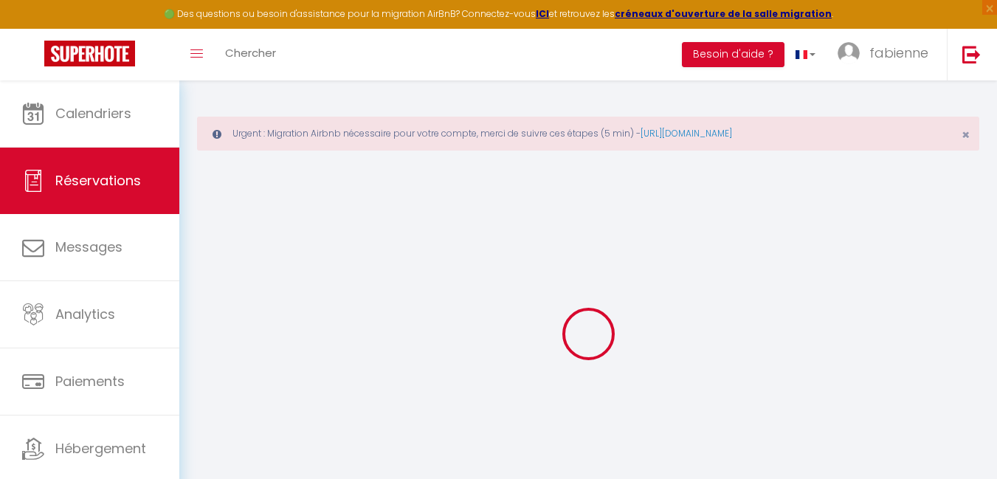
select select
type input "1869.3"
checkbox input "false"
type input "0"
select select "1"
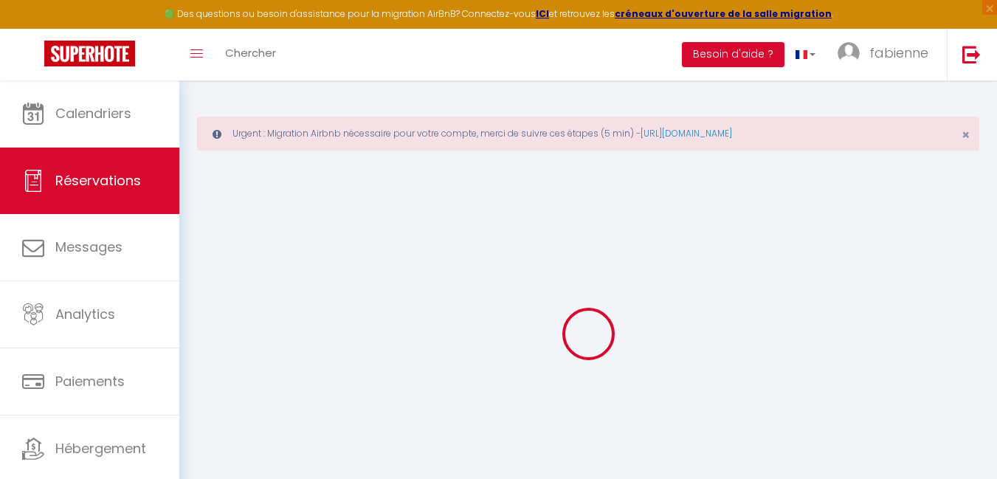
type input "0"
select select
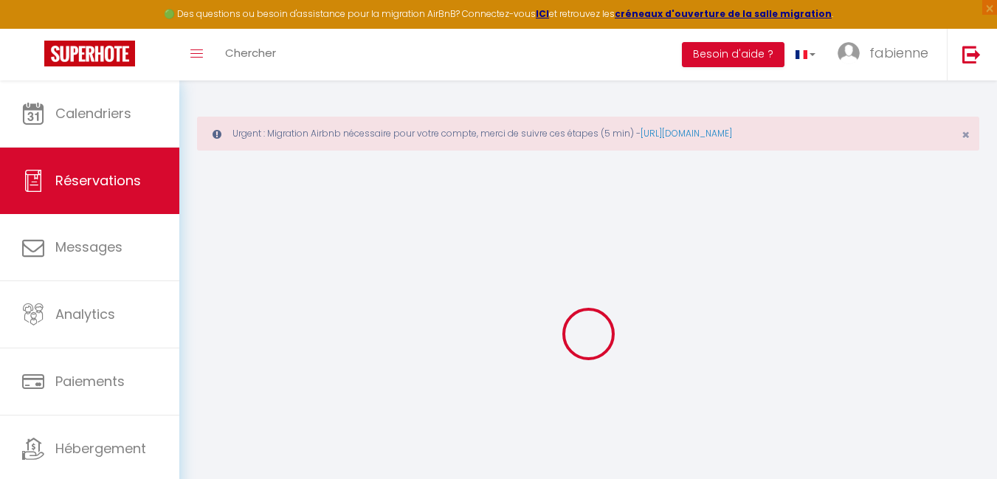
select select "15"
checkbox input "false"
select select
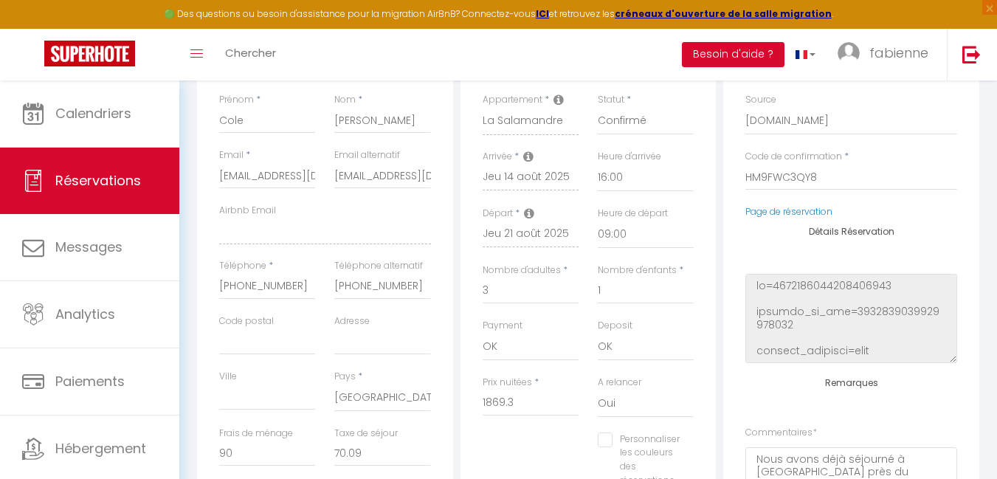
scroll to position [369, 0]
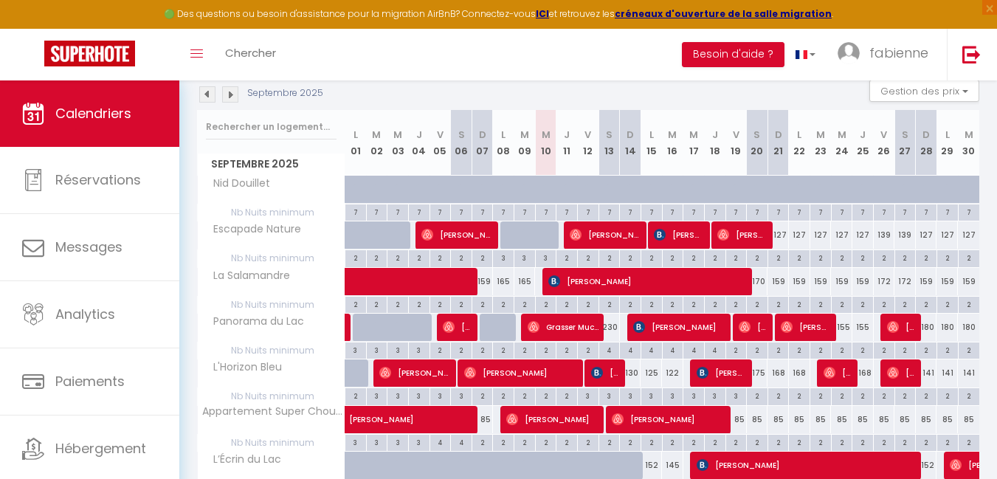
scroll to position [228, 0]
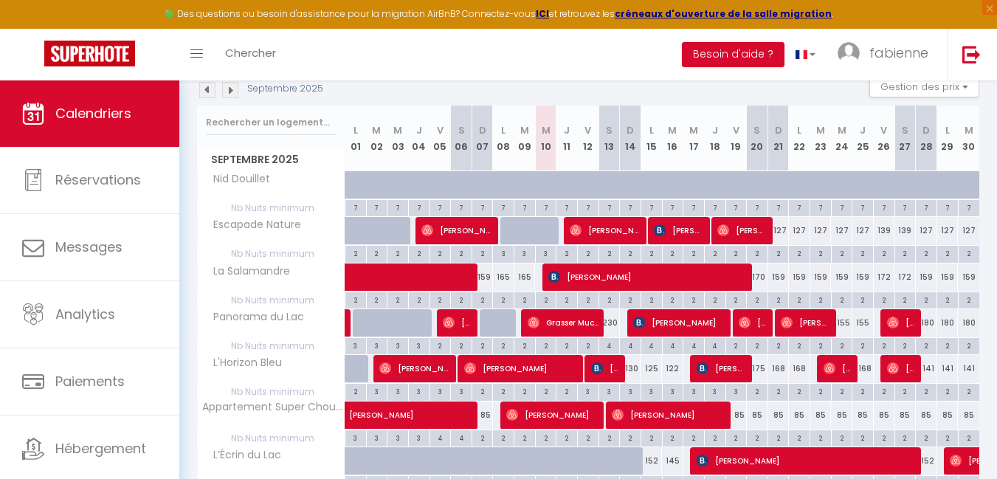
click at [210, 92] on img at bounding box center [207, 90] width 16 height 16
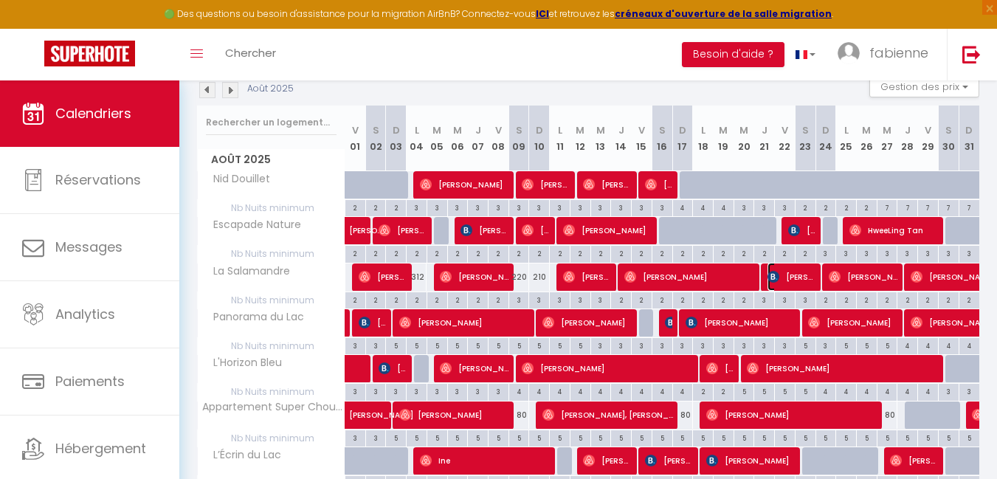
click at [803, 277] on span "[PERSON_NAME]" at bounding box center [791, 277] width 48 height 28
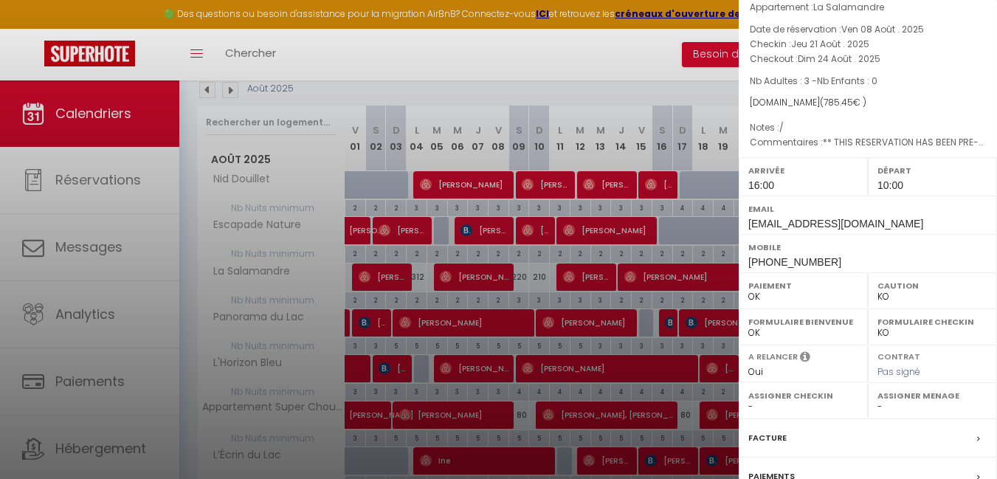
scroll to position [209, 0]
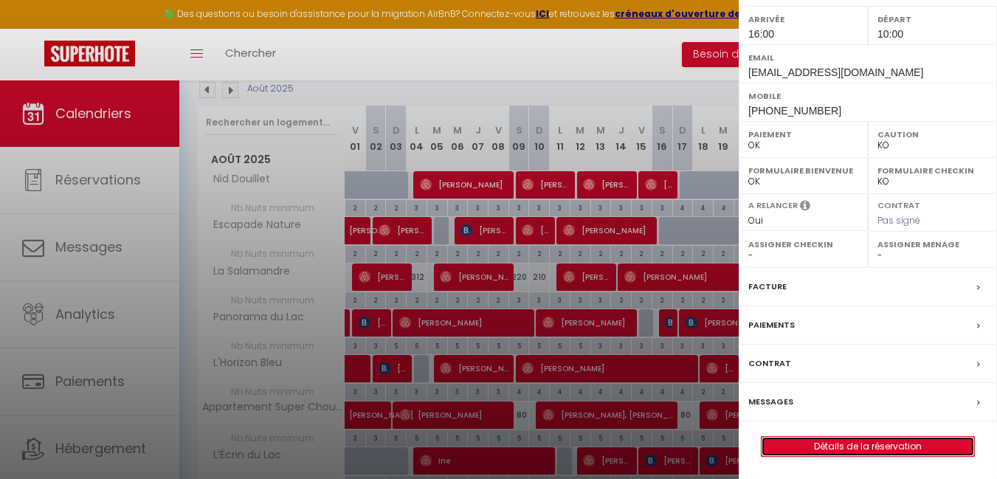
click at [881, 443] on link "Détails de la réservation" at bounding box center [867, 446] width 213 height 19
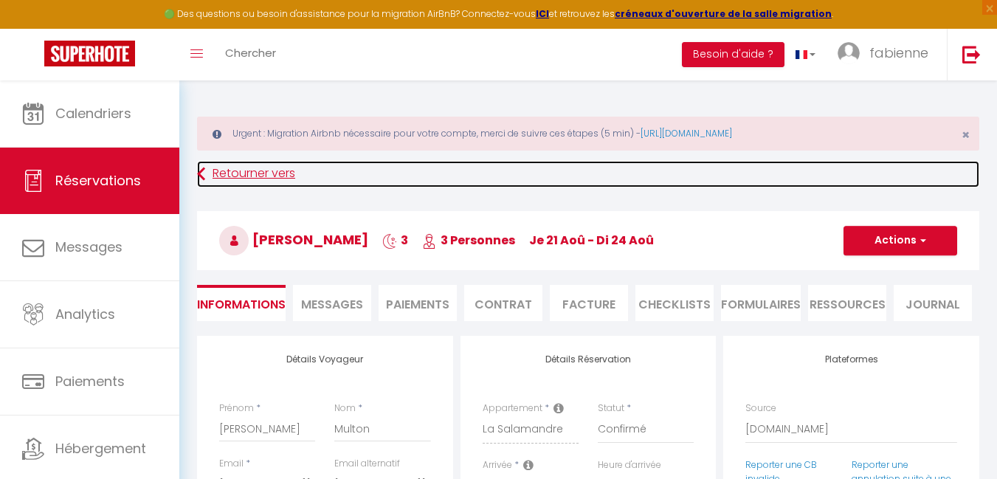
click at [221, 175] on link "Retourner vers" at bounding box center [588, 174] width 782 height 27
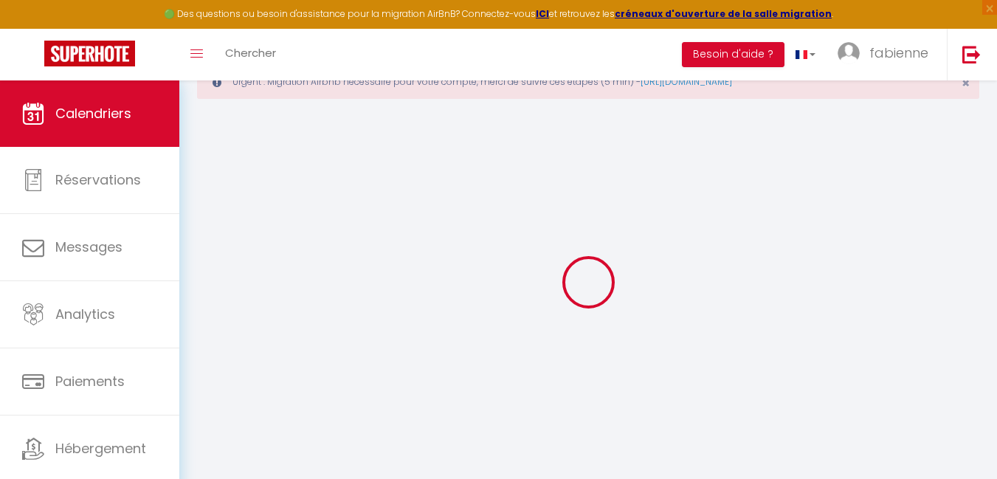
scroll to position [80, 0]
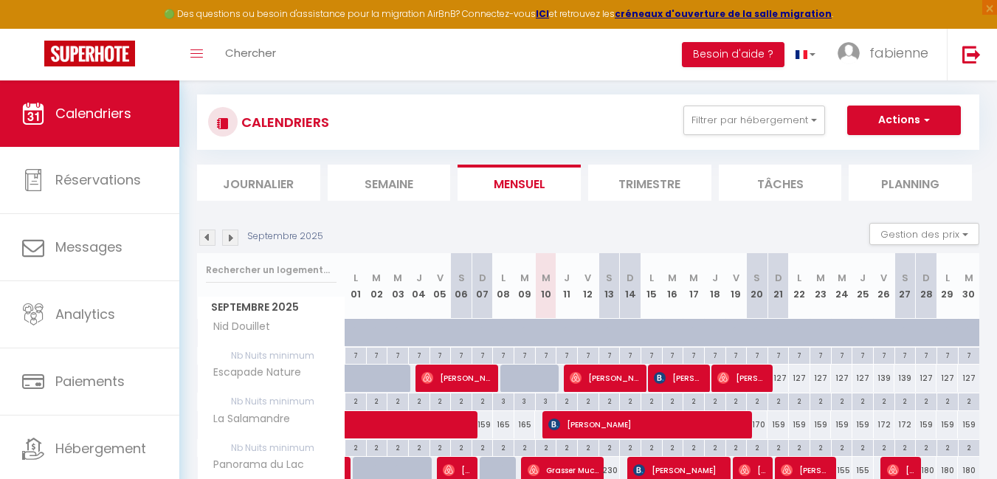
click at [210, 234] on img at bounding box center [207, 237] width 16 height 16
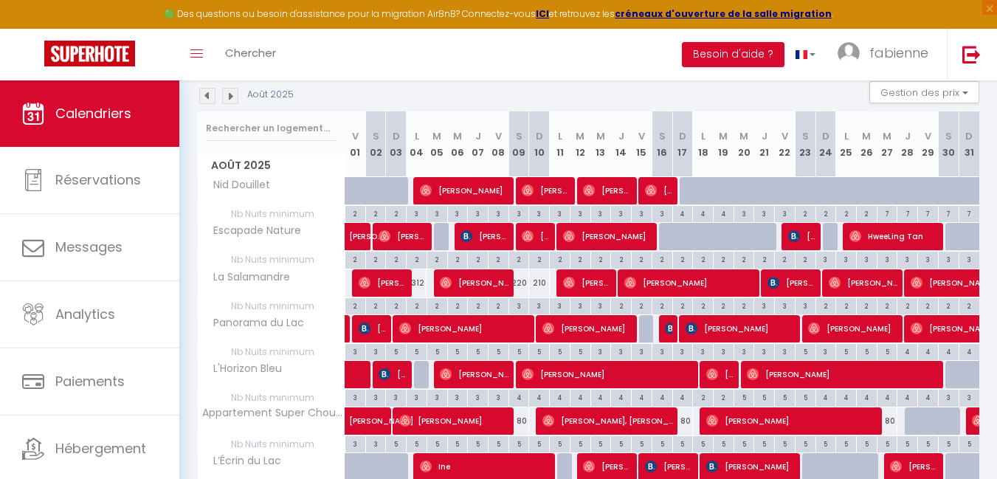
scroll to position [228, 0]
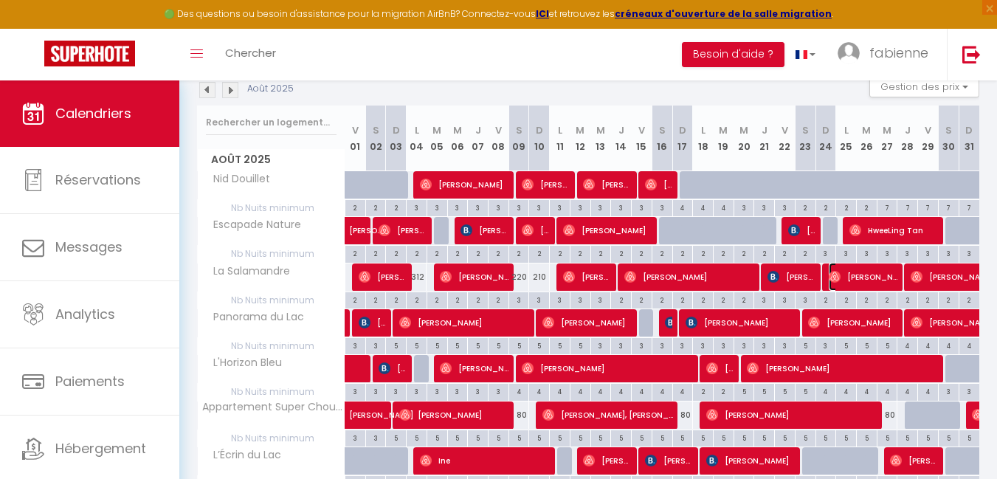
click at [864, 279] on span "[PERSON_NAME]" at bounding box center [863, 277] width 69 height 28
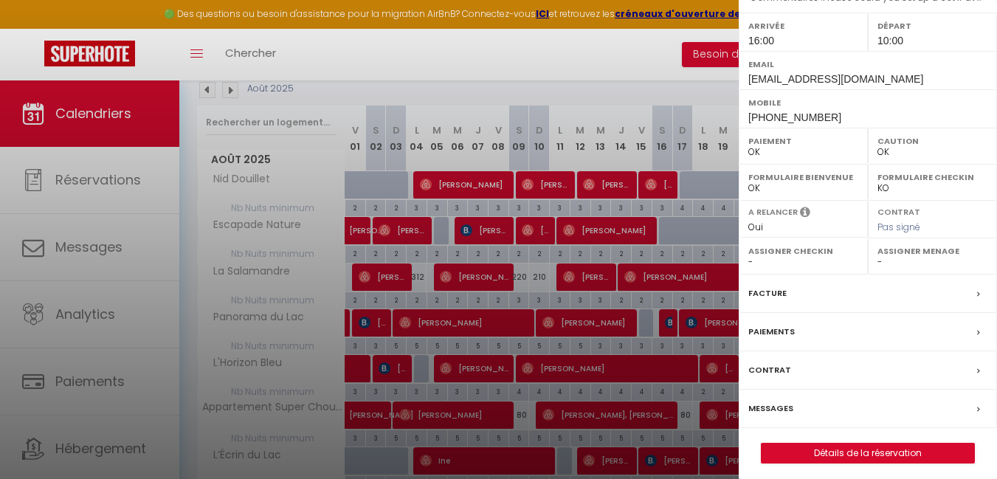
scroll to position [209, 0]
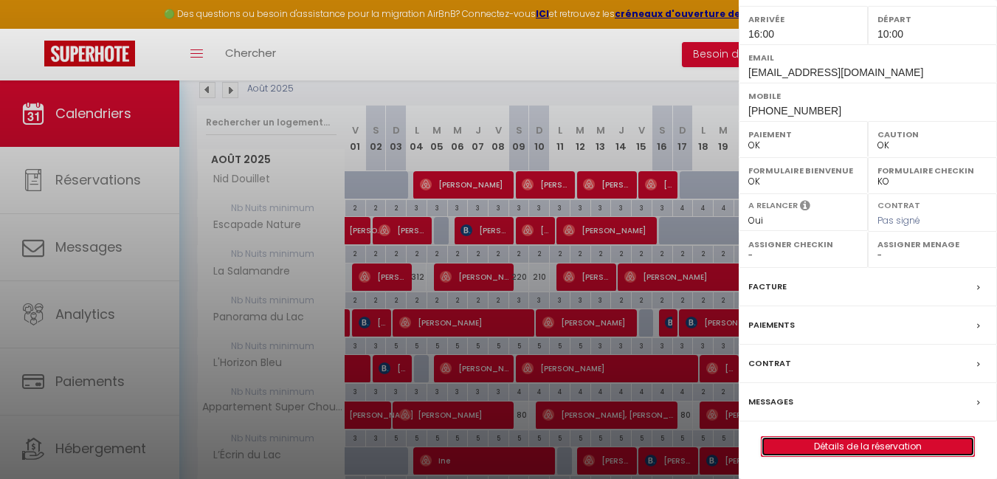
click at [878, 450] on link "Détails de la réservation" at bounding box center [867, 446] width 213 height 19
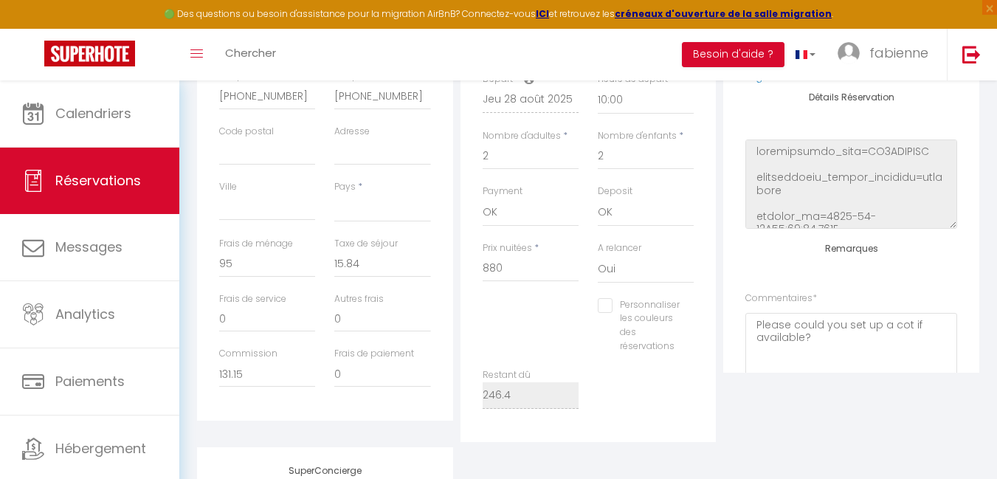
scroll to position [517, 0]
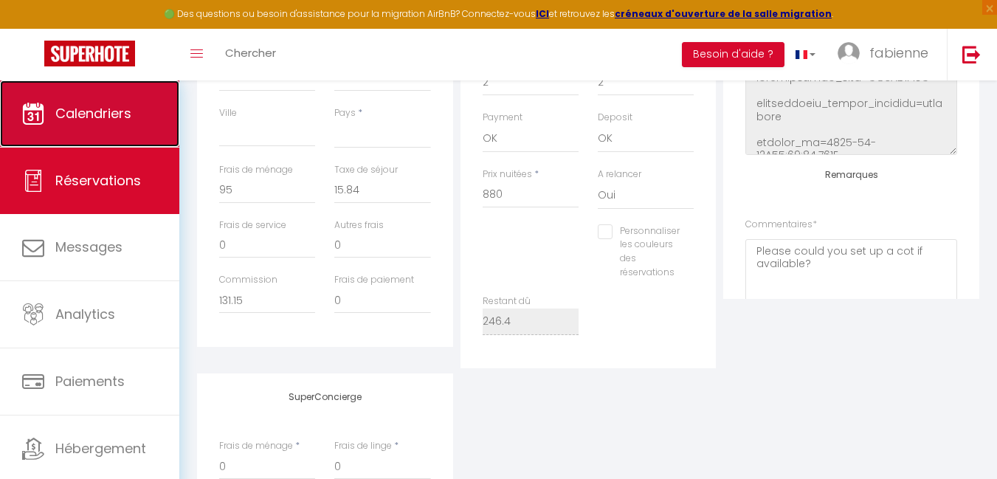
click at [122, 123] on link "Calendriers" at bounding box center [89, 113] width 179 height 66
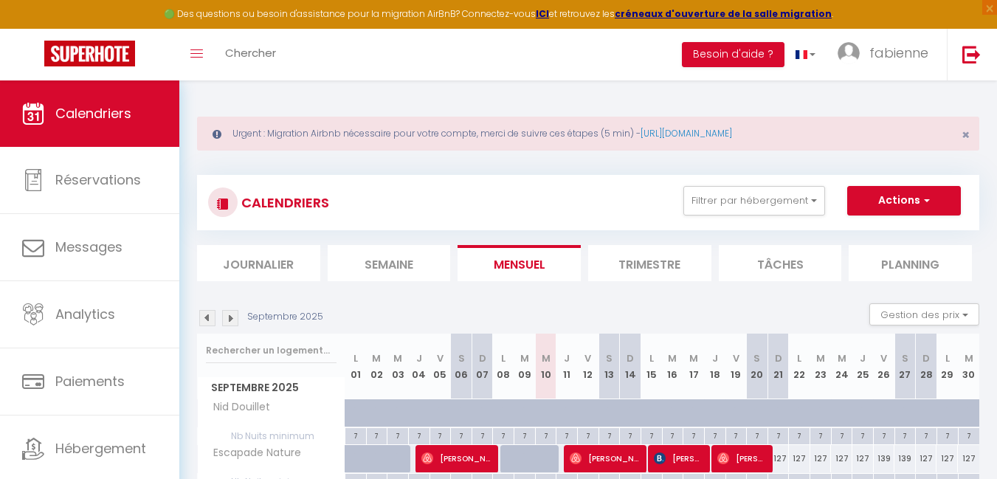
click at [208, 322] on img at bounding box center [207, 318] width 16 height 16
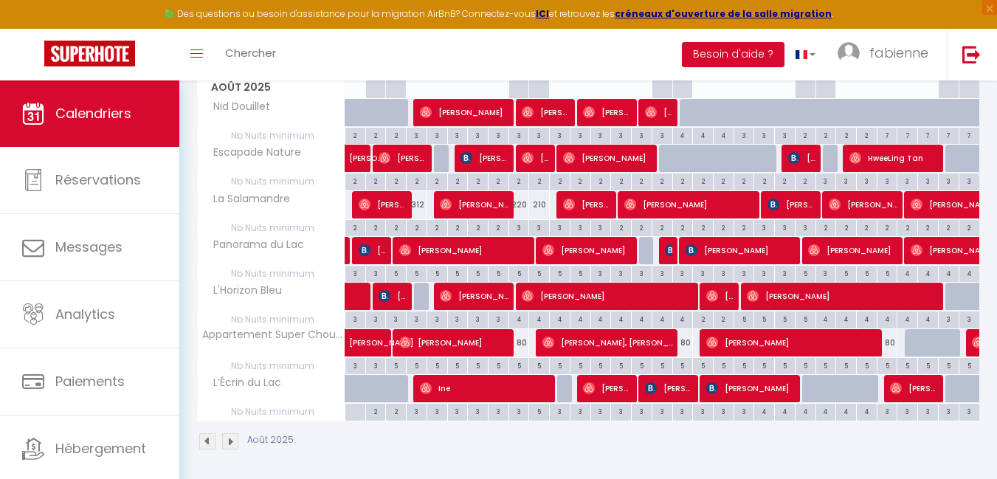
scroll to position [304, 0]
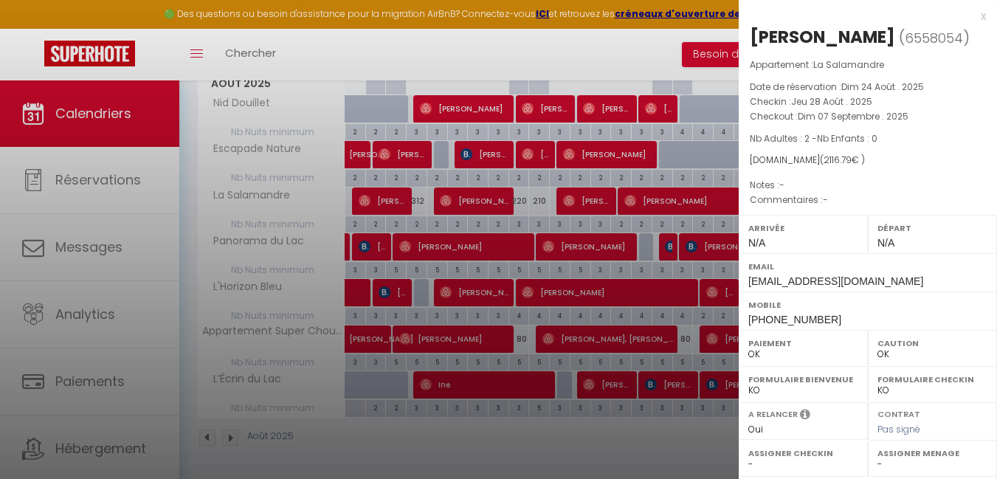
click at [970, 14] on div "x" at bounding box center [862, 16] width 247 height 18
